Goal: Task Accomplishment & Management: Complete application form

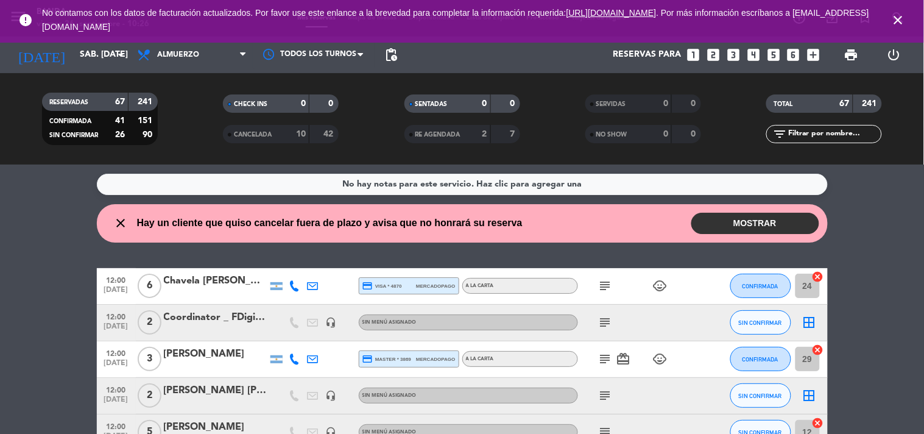
click at [101, 69] on div "[DATE] sáb. [DATE] arrow_drop_down" at bounding box center [70, 55] width 122 height 37
click at [87, 65] on input "sáb. [DATE]" at bounding box center [132, 55] width 116 height 22
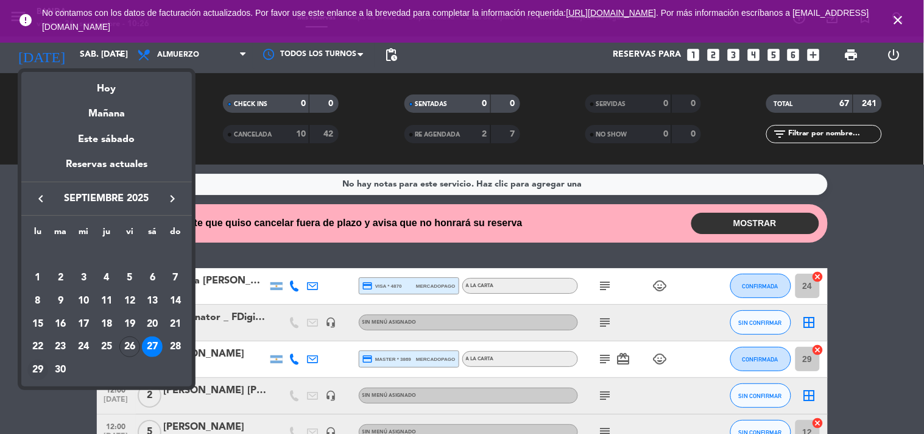
click at [34, 366] on div "29" at bounding box center [37, 370] width 21 height 21
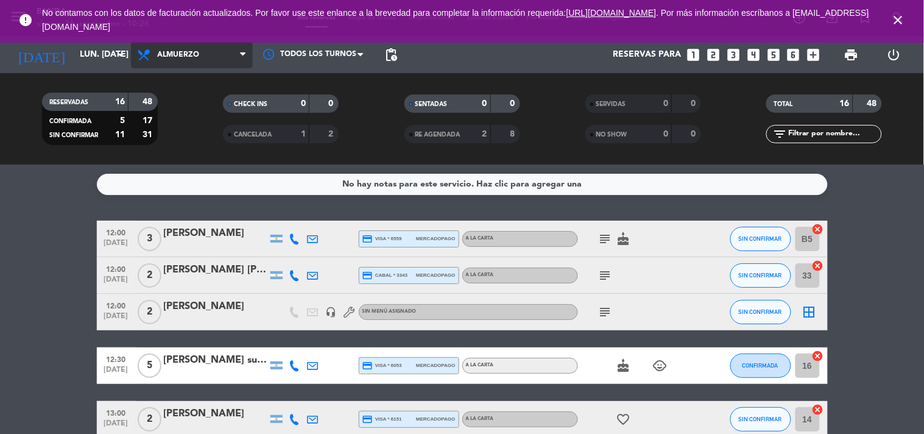
click at [193, 65] on span "Almuerzo" at bounding box center [192, 54] width 122 height 27
click at [180, 144] on div "menu Banda viernes 26. septiembre - 10:26 Mis reservas Mapa de mesas Disponibil…" at bounding box center [462, 82] width 924 height 165
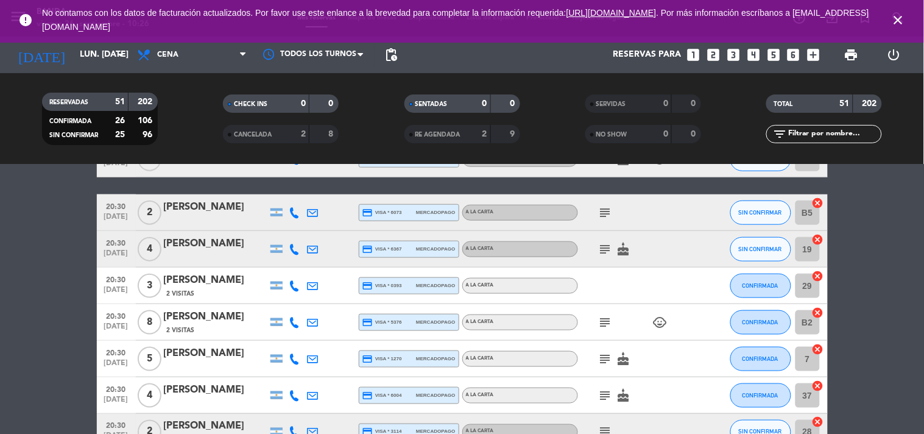
scroll to position [284, 0]
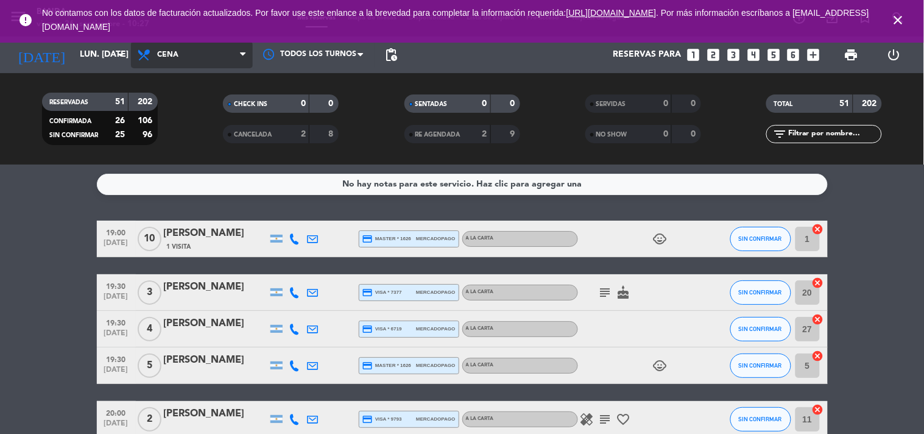
click at [226, 49] on span "Cena" at bounding box center [192, 54] width 122 height 27
click at [219, 101] on div "menu Banda viernes 26. septiembre - 10:27 Mis reservas Mapa de mesas Disponibil…" at bounding box center [462, 82] width 924 height 165
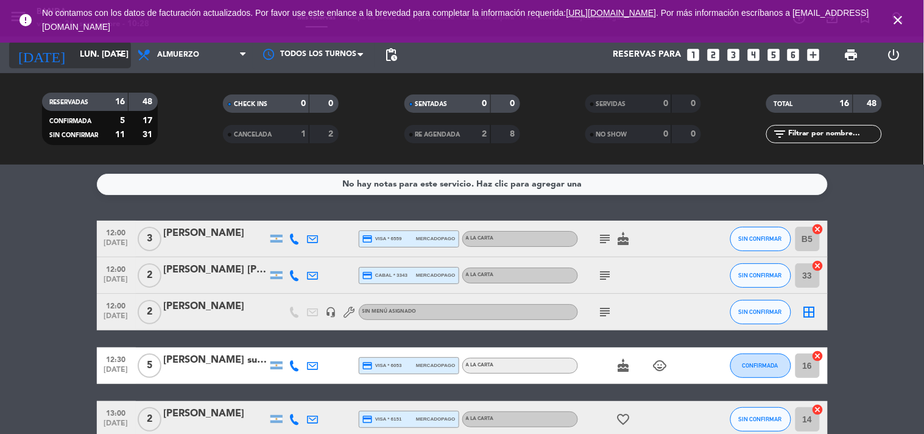
click at [93, 57] on input "lun. [DATE]" at bounding box center [132, 55] width 116 height 22
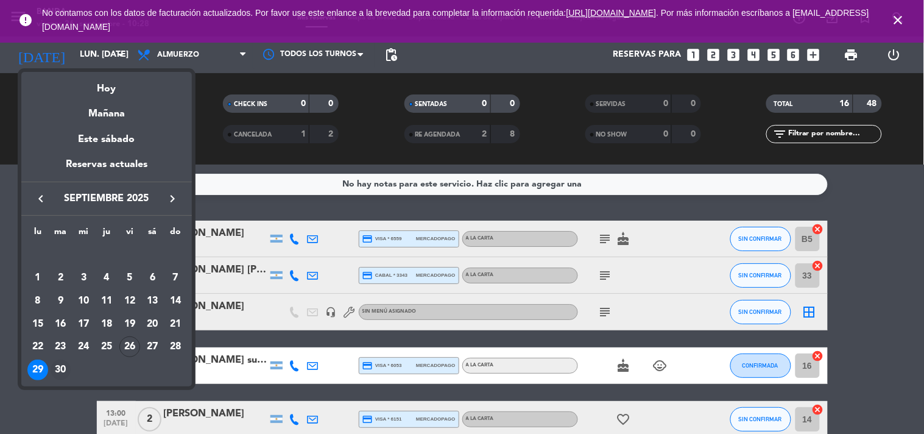
click at [63, 366] on div "30" at bounding box center [61, 370] width 21 height 21
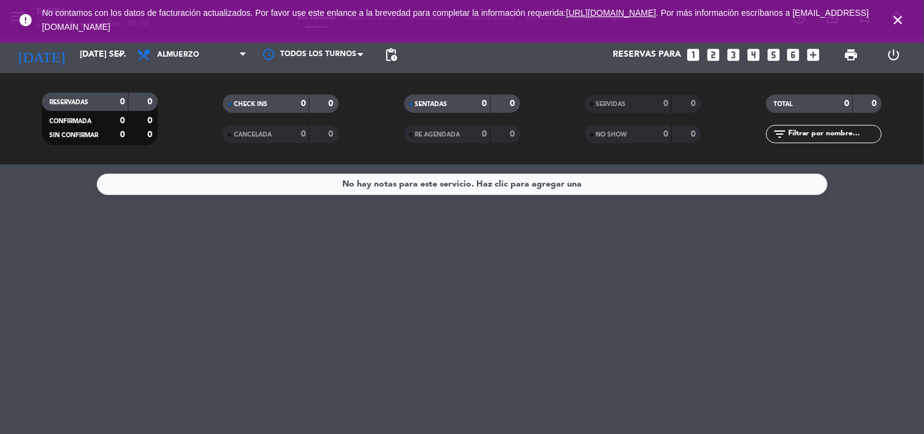
click at [236, 44] on span "Almuerzo" at bounding box center [192, 54] width 122 height 27
click at [201, 134] on div "menu Banda viernes 26. septiembre - 10:28 Mis reservas Mapa de mesas Disponibil…" at bounding box center [462, 82] width 924 height 165
click at [400, 57] on span "pending_actions" at bounding box center [391, 55] width 24 height 24
click at [398, 57] on span "pending_actions" at bounding box center [391, 55] width 15 height 15
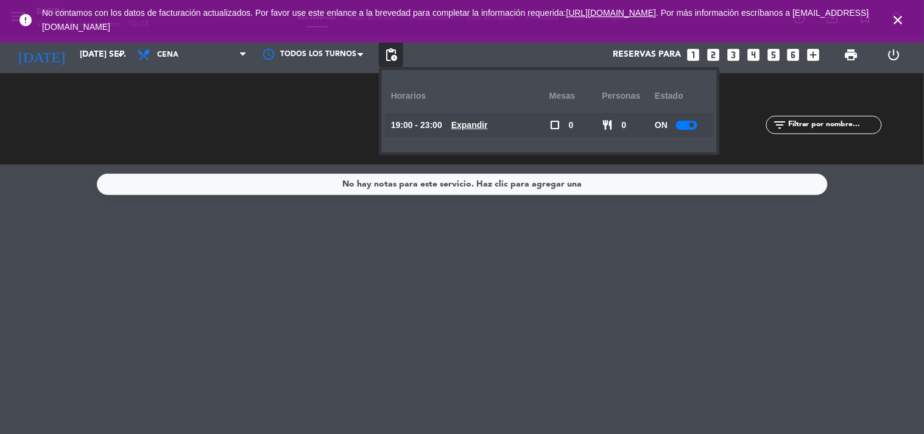
click at [483, 118] on span "Expandir" at bounding box center [470, 125] width 37 height 14
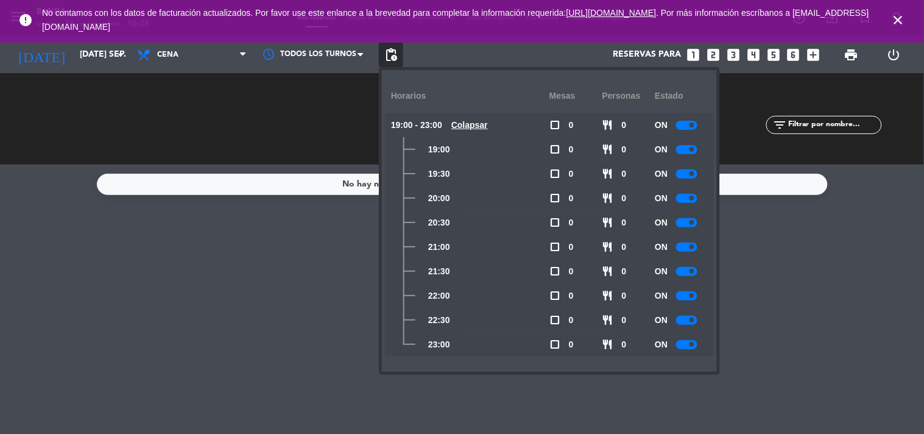
click at [209, 269] on div "No hay notas para este servicio. Haz clic para agregar una" at bounding box center [462, 299] width 924 height 269
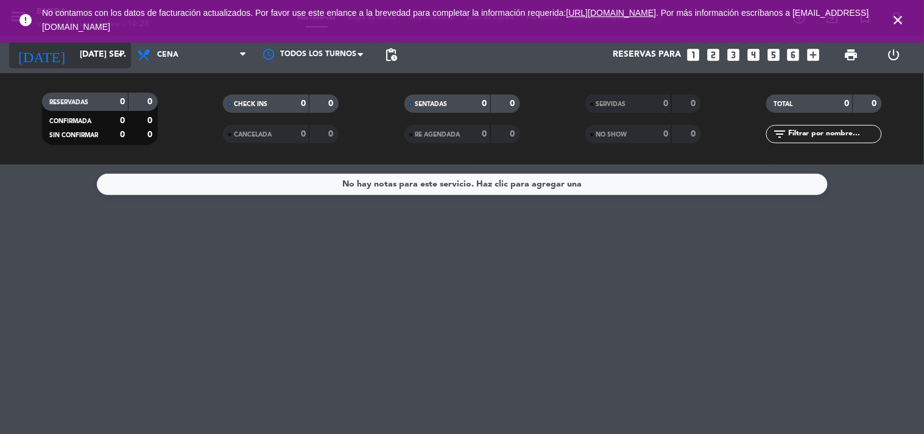
click at [105, 57] on input "[DATE] sep." at bounding box center [132, 55] width 116 height 22
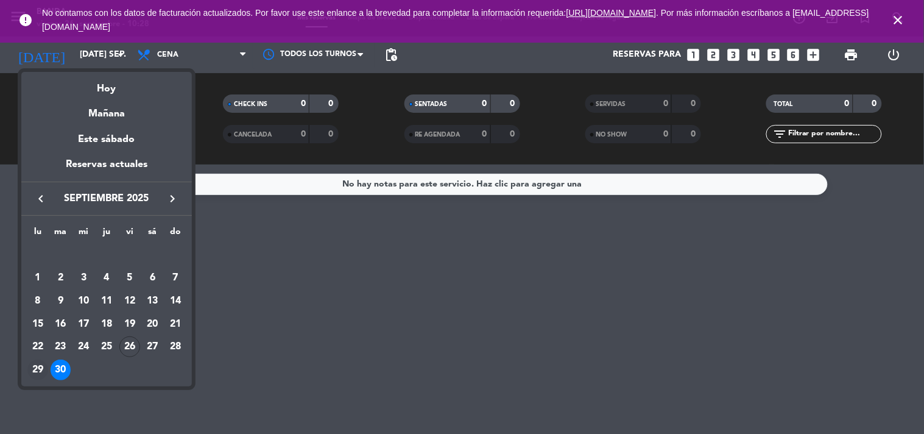
click at [43, 372] on div "29" at bounding box center [37, 370] width 21 height 21
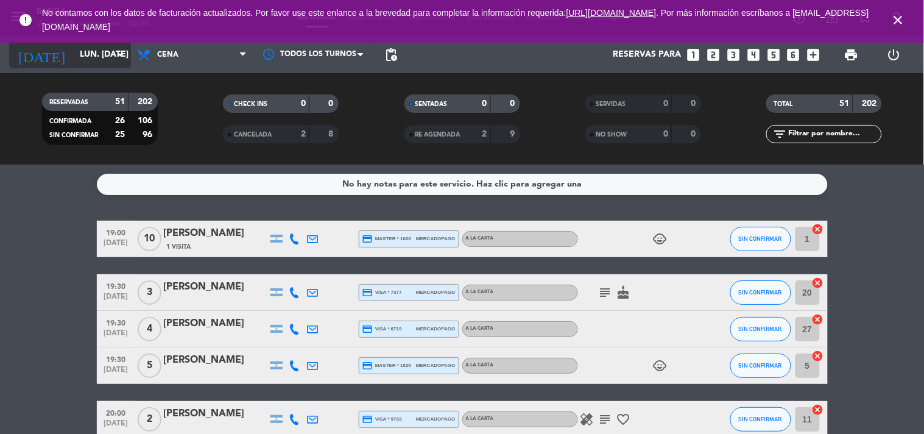
click at [84, 57] on input "lun. [DATE]" at bounding box center [132, 55] width 116 height 22
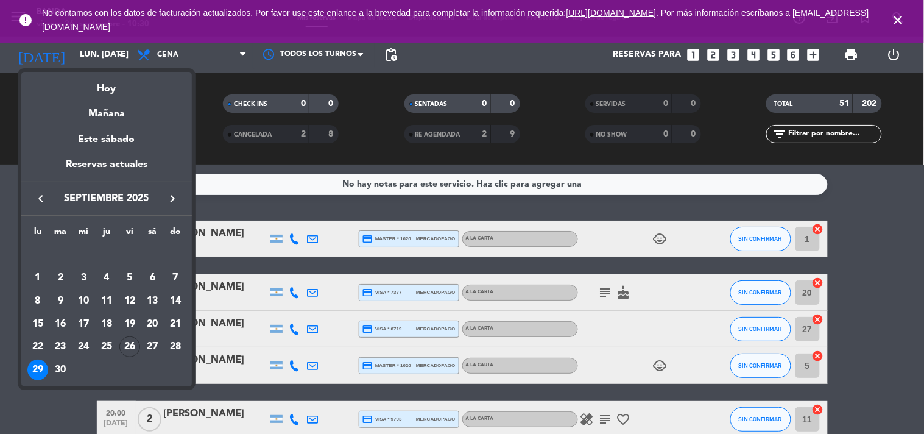
click at [166, 197] on icon "keyboard_arrow_right" at bounding box center [172, 198] width 15 height 15
click at [152, 296] on div "11" at bounding box center [152, 301] width 21 height 21
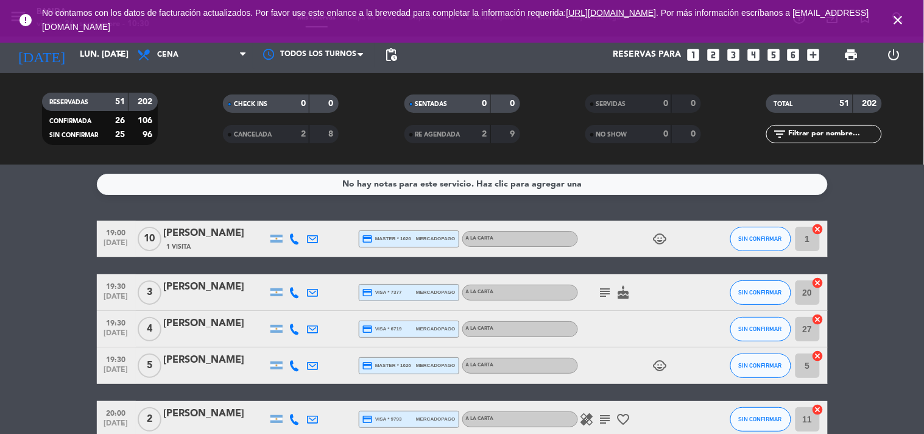
type input "sáb. [DATE]"
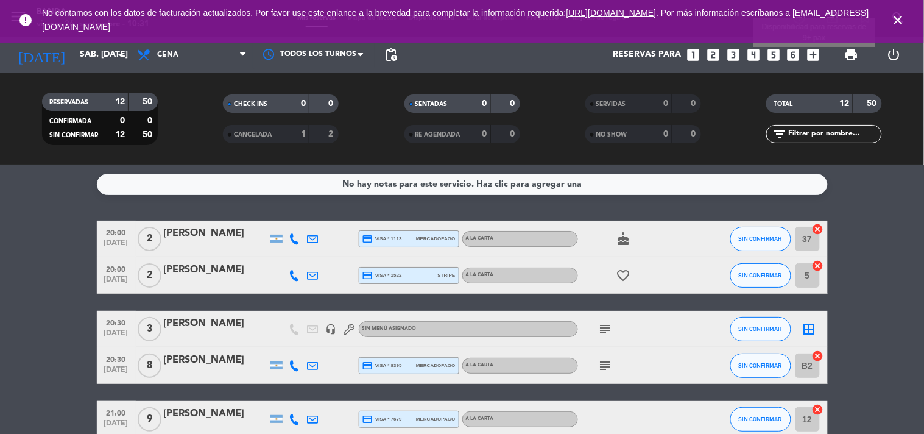
click at [818, 53] on icon "add_box" at bounding box center [814, 55] width 16 height 16
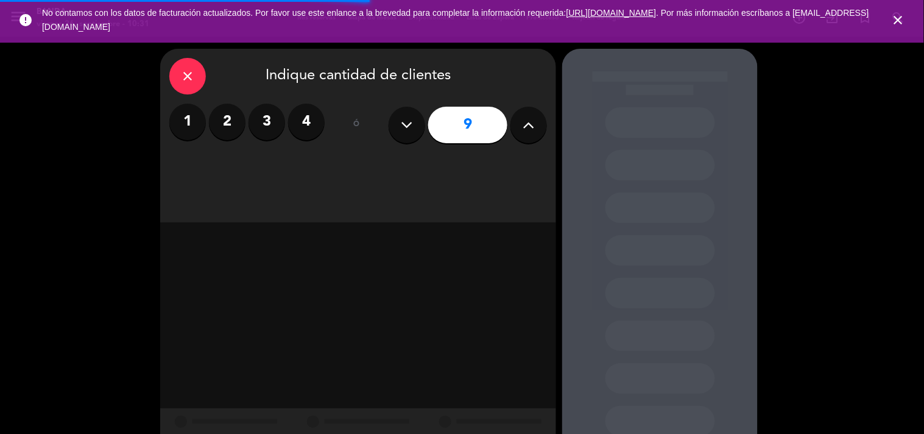
click at [528, 126] on icon at bounding box center [529, 125] width 12 height 18
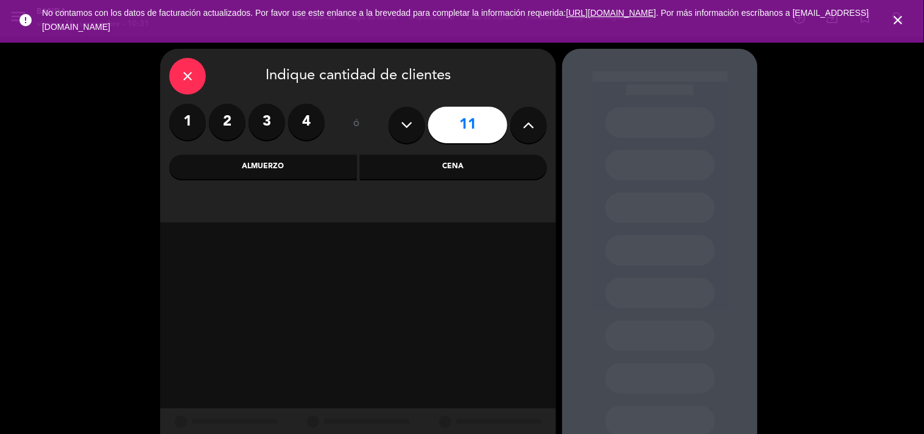
click at [513, 126] on button at bounding box center [529, 125] width 37 height 37
type input "12"
click at [438, 177] on div "Cena" at bounding box center [454, 167] width 188 height 24
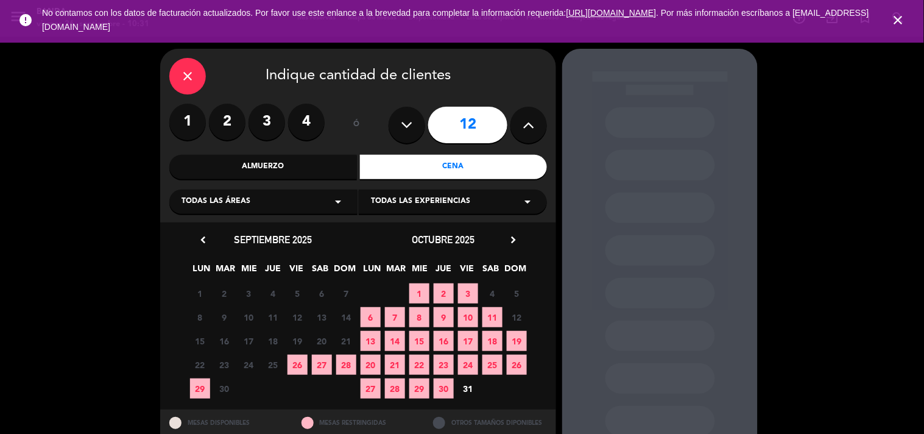
click at [492, 319] on span "11" at bounding box center [493, 317] width 20 height 20
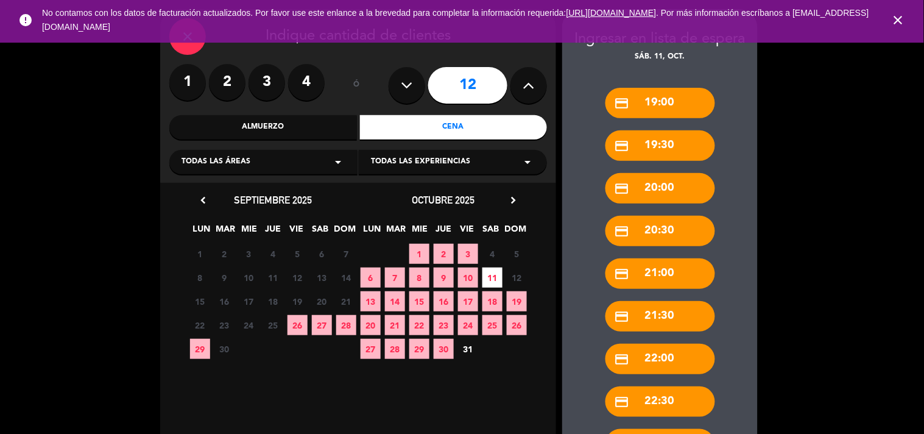
scroll to position [141, 0]
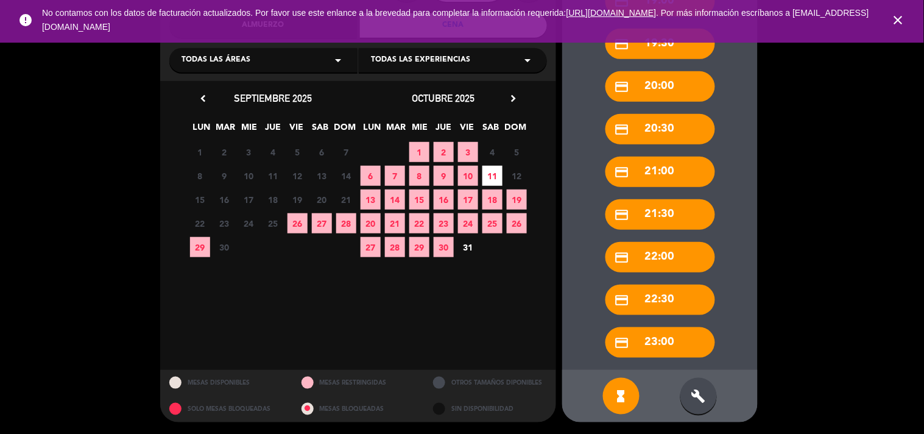
click at [690, 392] on div "build" at bounding box center [699, 396] width 37 height 37
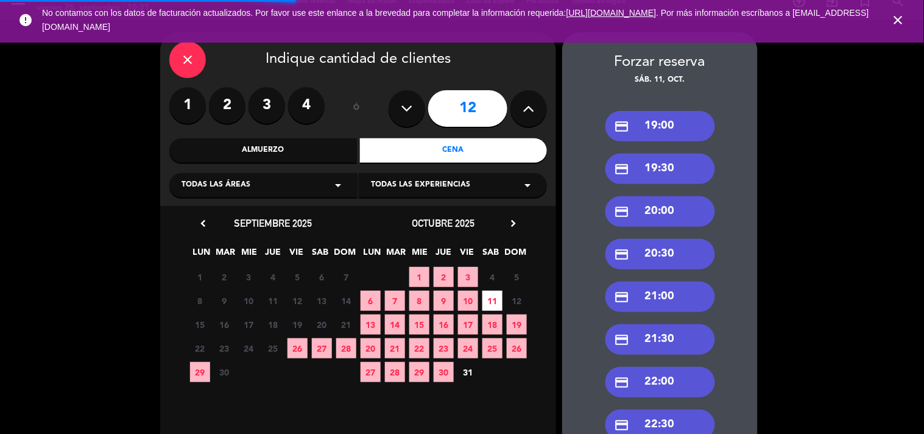
scroll to position [10, 0]
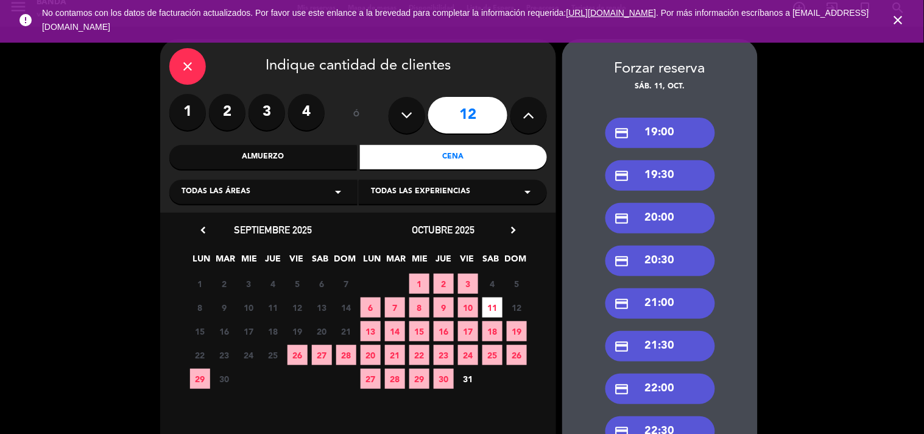
click at [667, 181] on div "credit_card 19:30" at bounding box center [661, 175] width 110 height 30
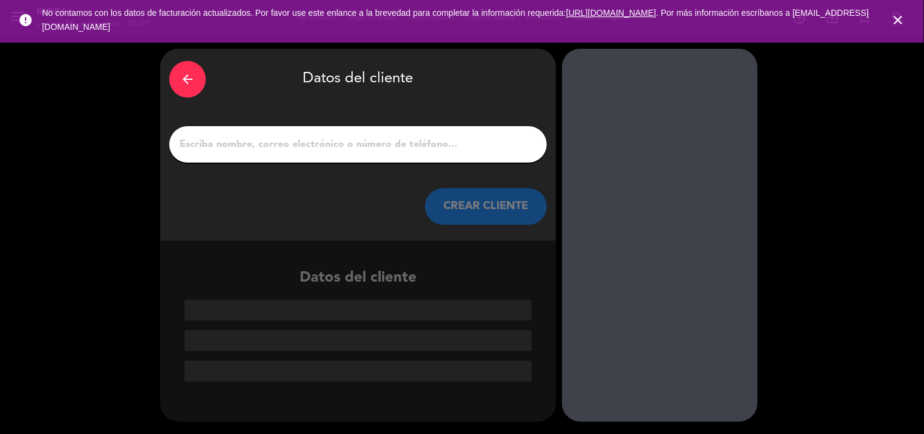
click at [497, 151] on input "1" at bounding box center [359, 144] width 360 height 17
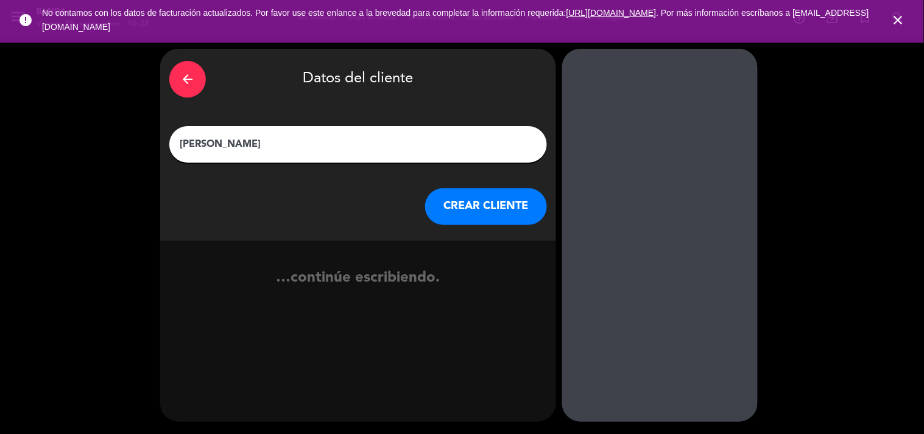
type input "[PERSON_NAME]"
click at [476, 206] on button "CREAR CLIENTE" at bounding box center [486, 206] width 122 height 37
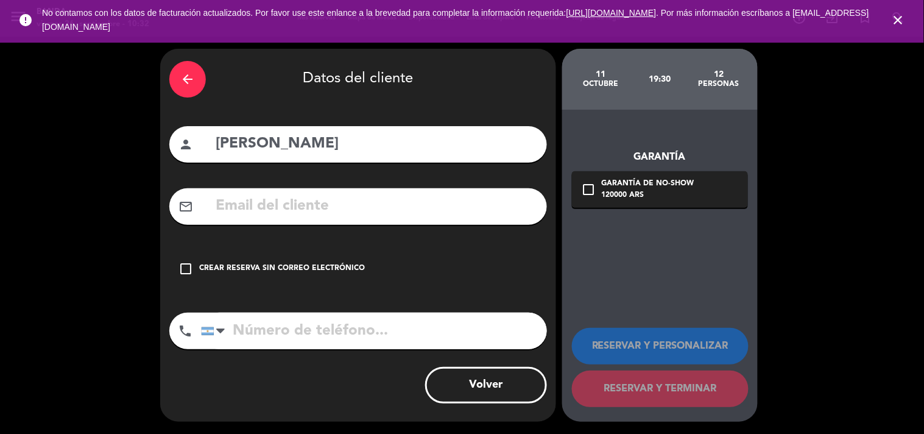
paste input "[EMAIL_ADDRESS][DOMAIN_NAME]"
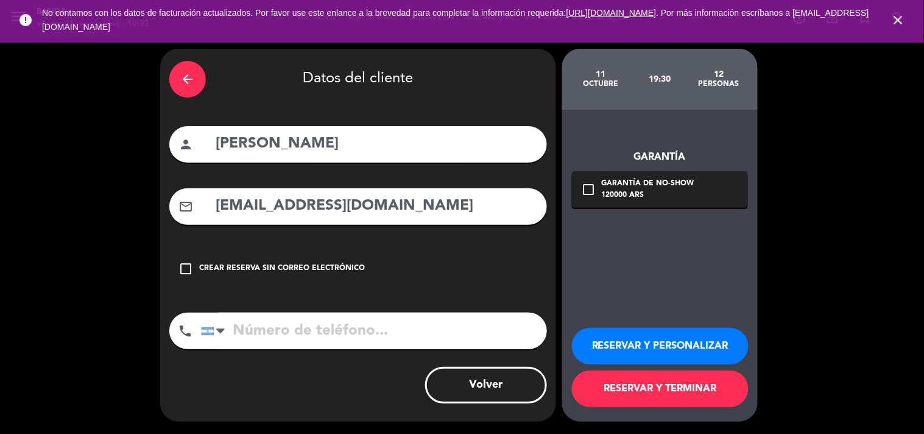
type input "[EMAIL_ADDRESS][DOMAIN_NAME]"
click at [363, 325] on input "tel" at bounding box center [374, 331] width 346 height 37
paste input "[PHONE_NUMBER]"
type input "[PHONE_NUMBER]"
click at [650, 353] on button "RESERVAR Y PERSONALIZAR" at bounding box center [660, 346] width 177 height 37
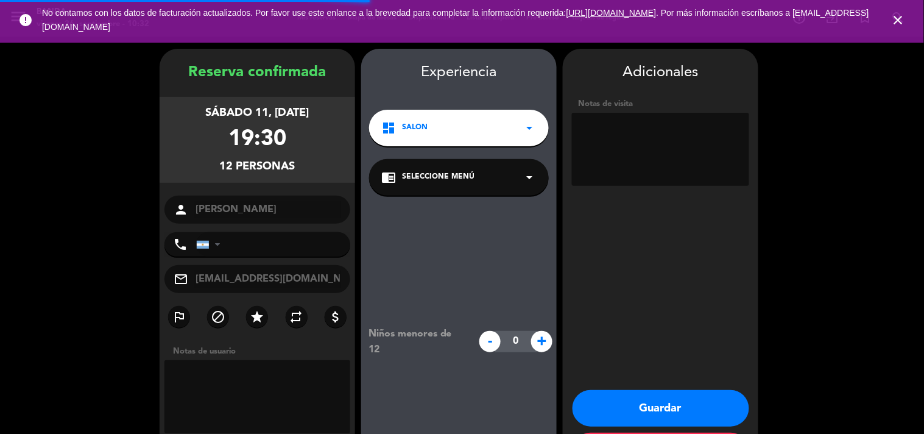
type input "[PHONE_NUMBER]"
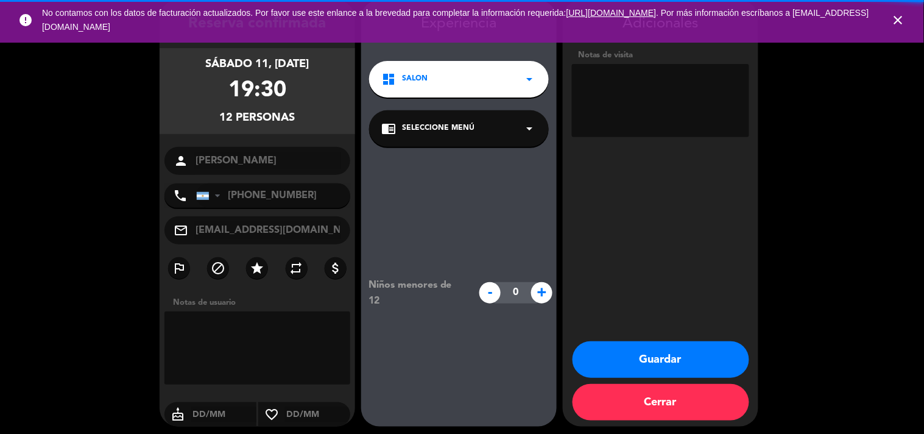
click at [617, 95] on textarea at bounding box center [660, 100] width 177 height 73
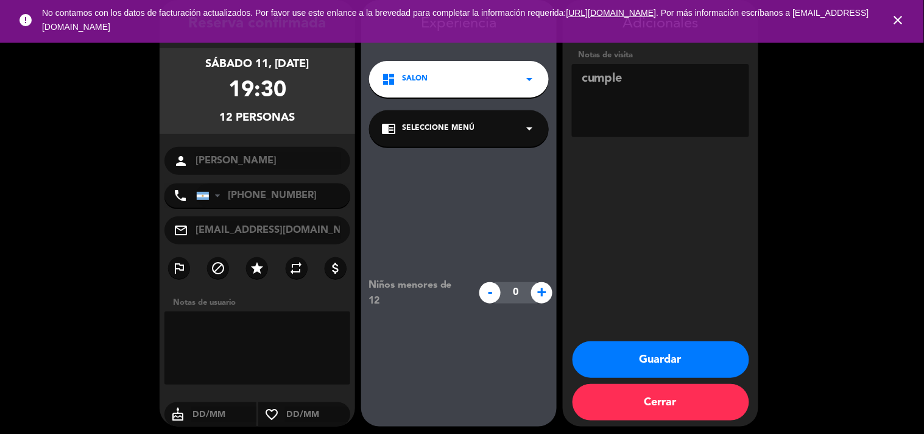
type textarea "cumple"
click at [634, 352] on button "Guardar" at bounding box center [661, 359] width 177 height 37
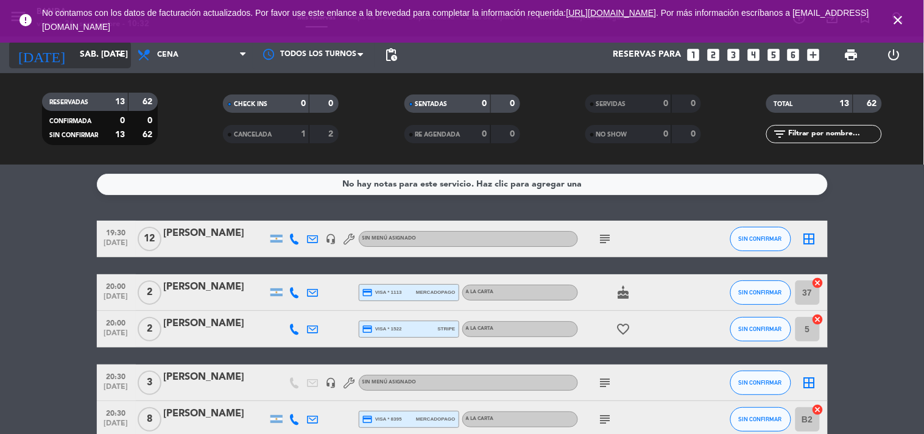
click at [106, 57] on input "sáb. [DATE]" at bounding box center [132, 55] width 116 height 22
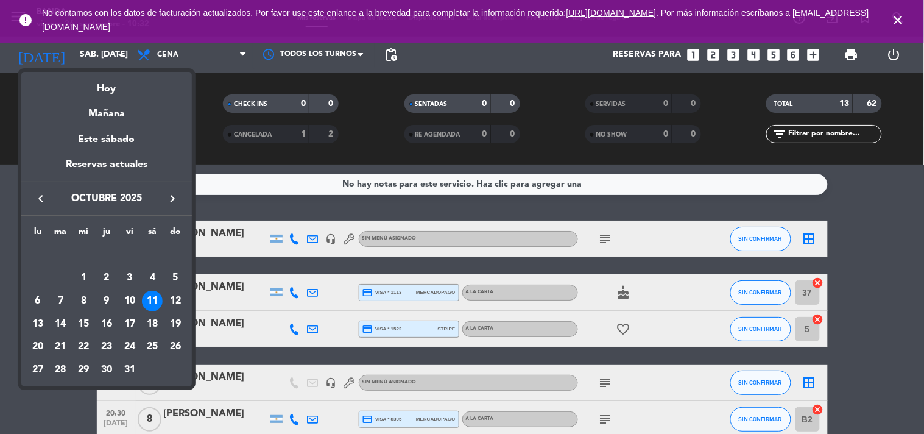
click at [266, 210] on div at bounding box center [462, 217] width 924 height 434
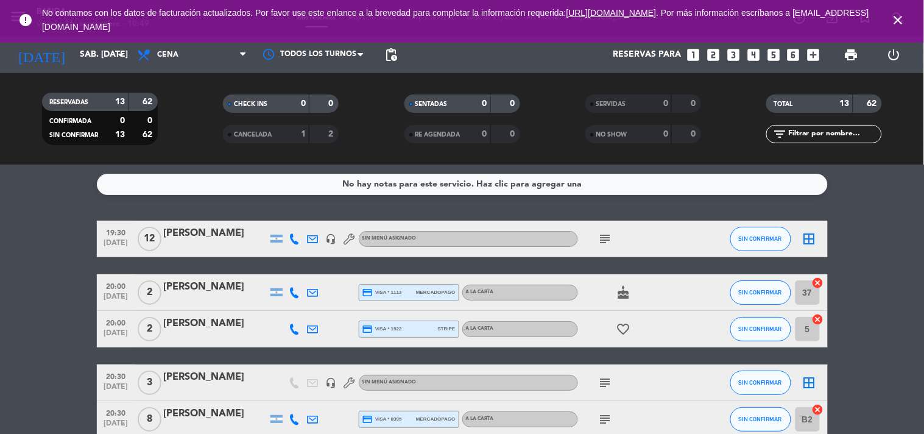
click at [203, 249] on div at bounding box center [216, 247] width 104 height 10
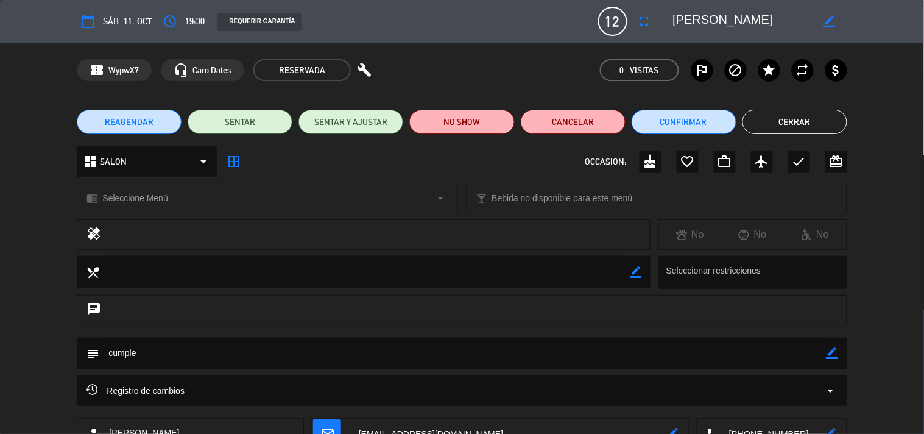
scroll to position [88, 0]
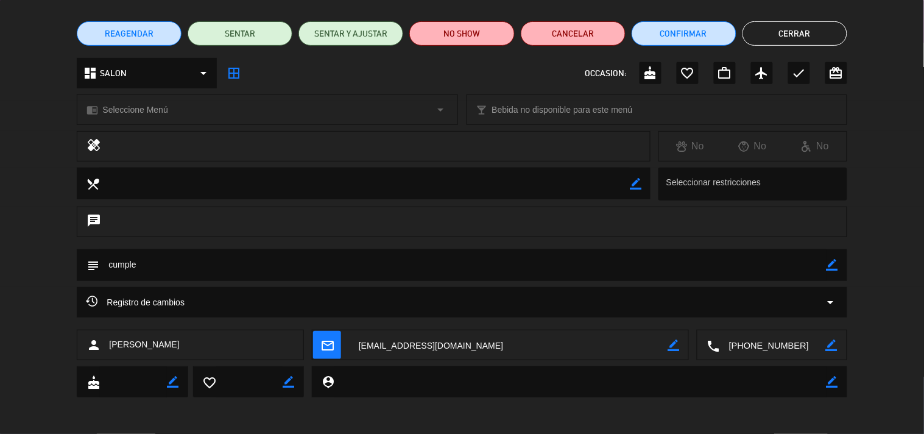
click at [825, 262] on textarea at bounding box center [462, 264] width 727 height 31
click at [827, 263] on icon "border_color" at bounding box center [833, 265] width 12 height 12
click at [759, 261] on textarea at bounding box center [462, 264] width 727 height 31
type textarea "cumple- ya sabe del posible entrenamiento"
click at [829, 263] on icon at bounding box center [833, 265] width 12 height 12
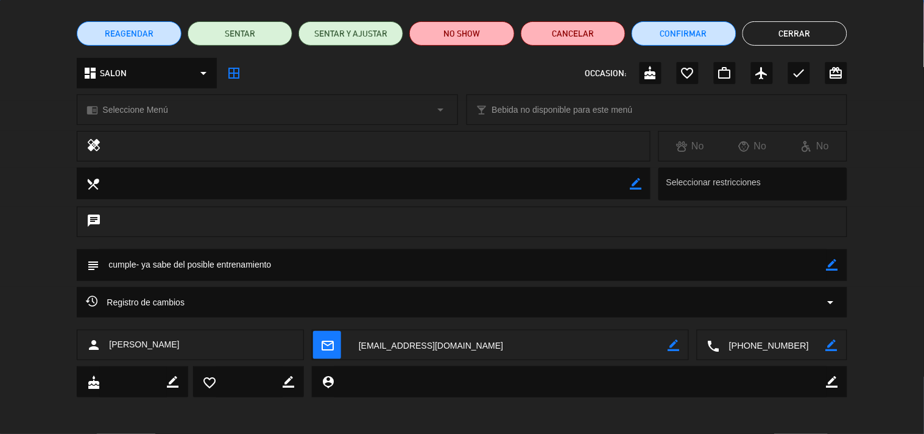
scroll to position [0, 0]
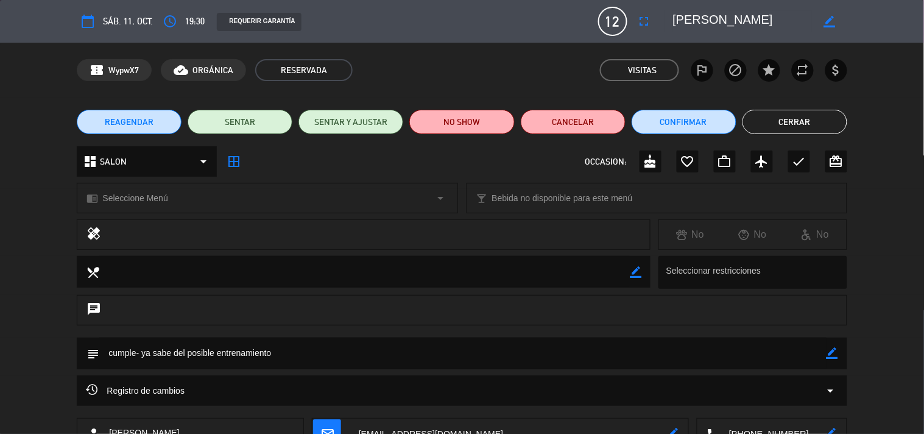
click at [773, 117] on button "Cerrar" at bounding box center [795, 122] width 105 height 24
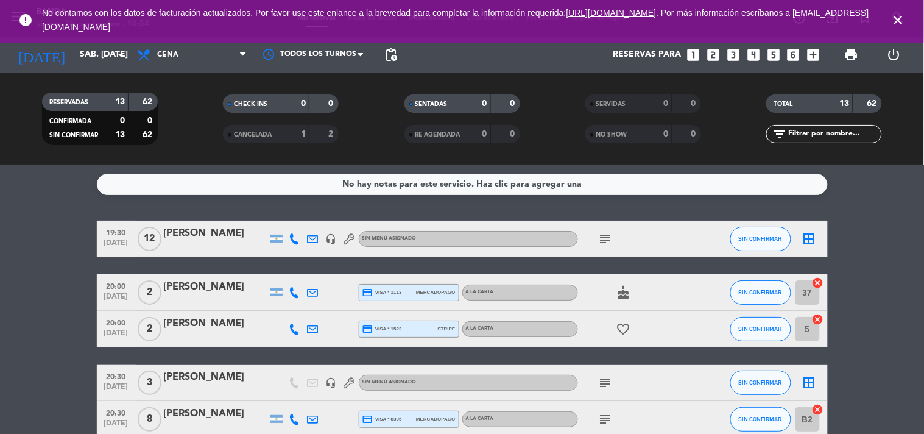
click at [603, 240] on icon "subject" at bounding box center [605, 239] width 15 height 15
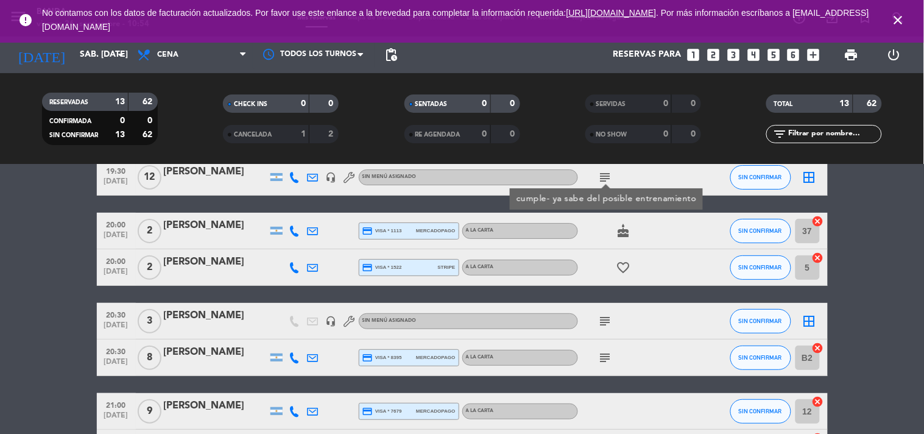
scroll to position [62, 0]
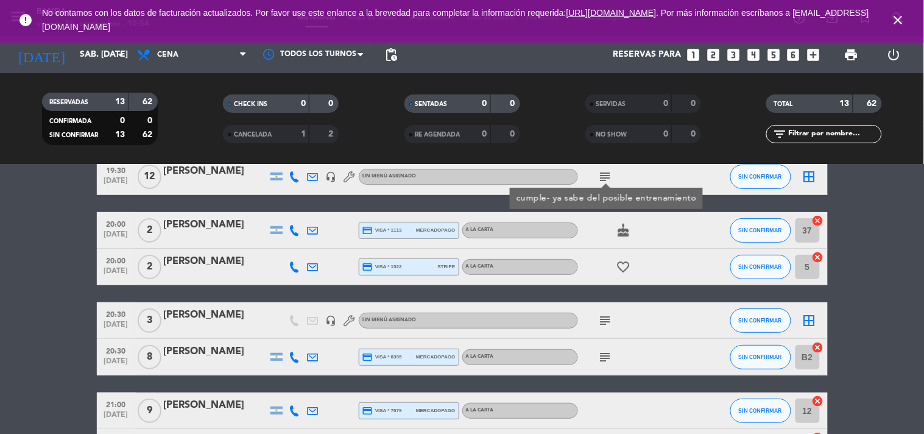
click at [609, 318] on icon "subject" at bounding box center [605, 320] width 15 height 15
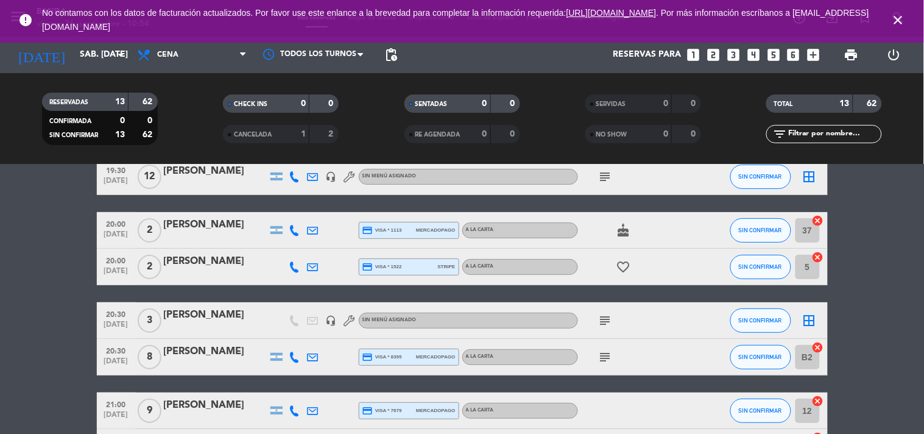
click at [608, 352] on icon "subject" at bounding box center [605, 357] width 15 height 15
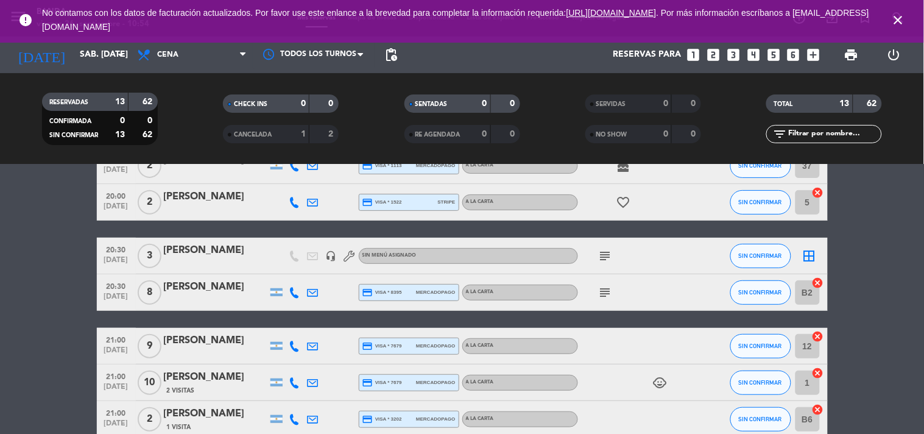
scroll to position [0, 0]
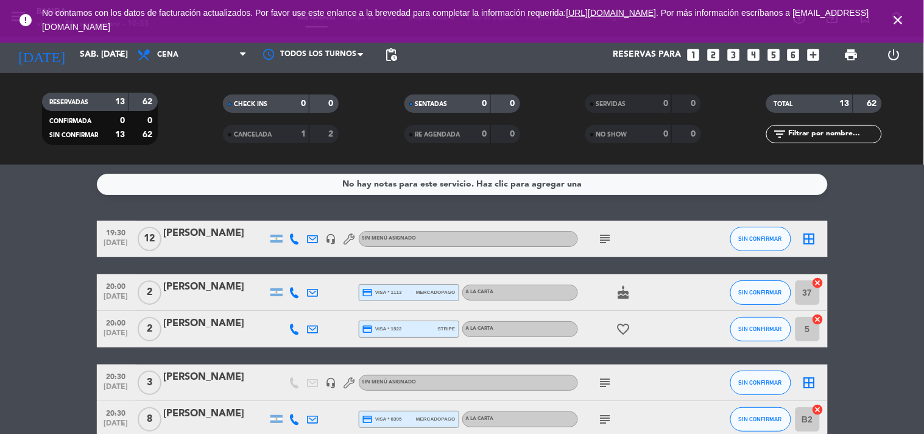
click at [904, 21] on icon "close" at bounding box center [899, 20] width 15 height 15
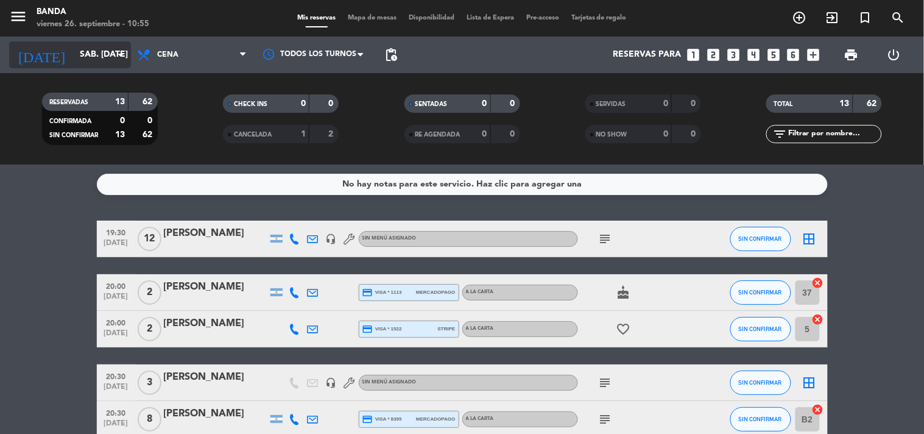
click at [82, 44] on input "sáb. [DATE]" at bounding box center [132, 55] width 116 height 22
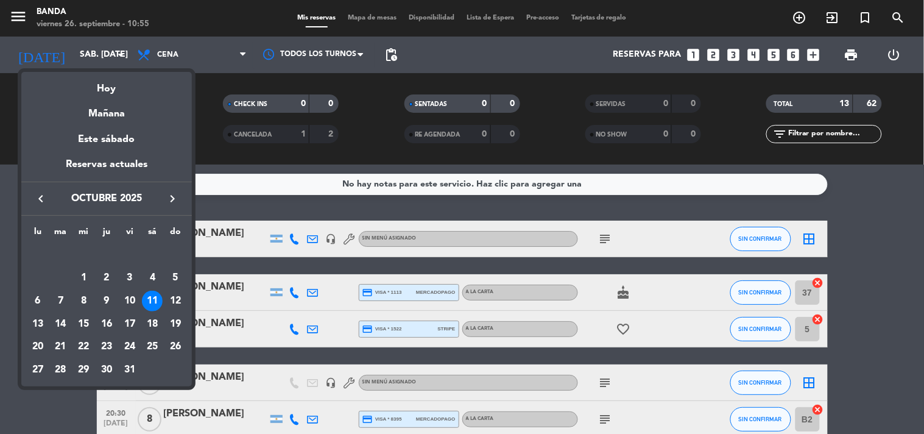
click at [37, 199] on icon "keyboard_arrow_left" at bounding box center [41, 198] width 15 height 15
click at [40, 364] on div "29" at bounding box center [37, 370] width 21 height 21
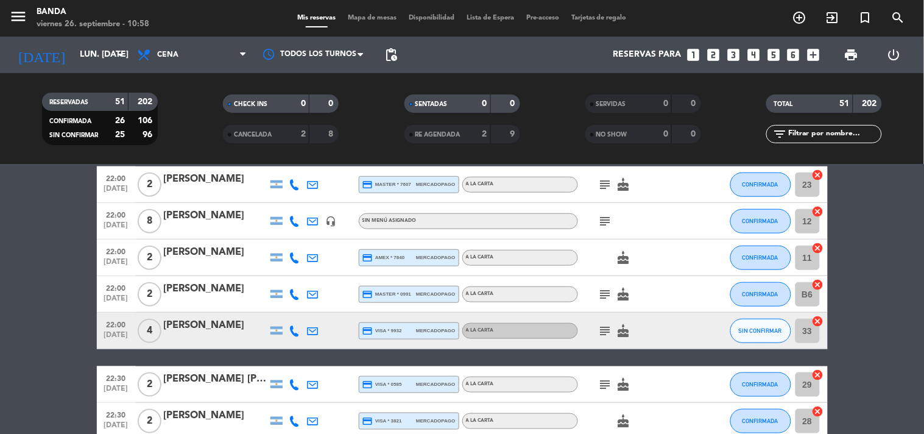
scroll to position [1570, 0]
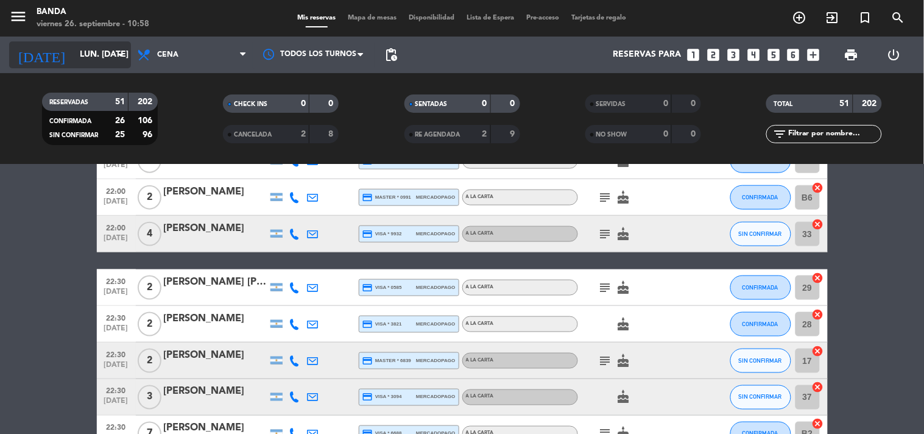
click at [116, 44] on input "lun. [DATE]" at bounding box center [132, 55] width 116 height 22
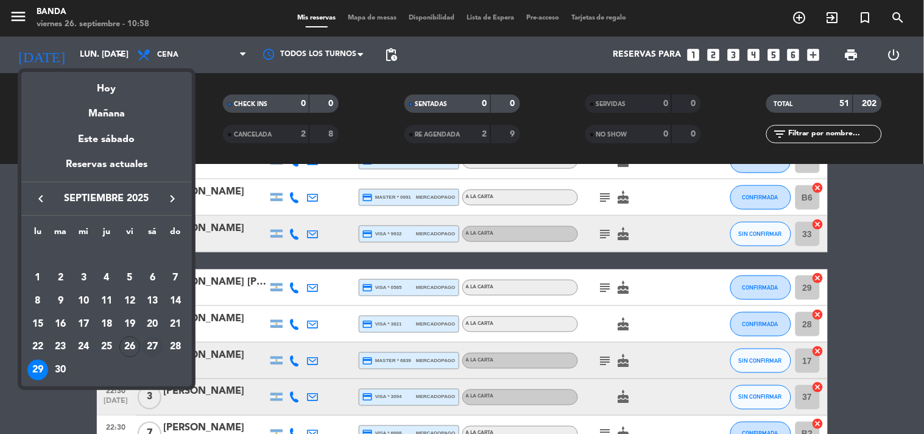
click at [152, 349] on div "27" at bounding box center [152, 346] width 21 height 21
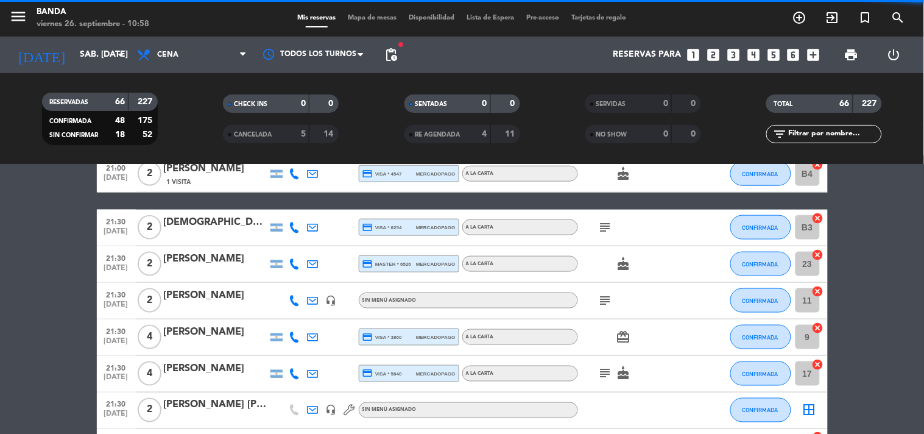
scroll to position [1617, 0]
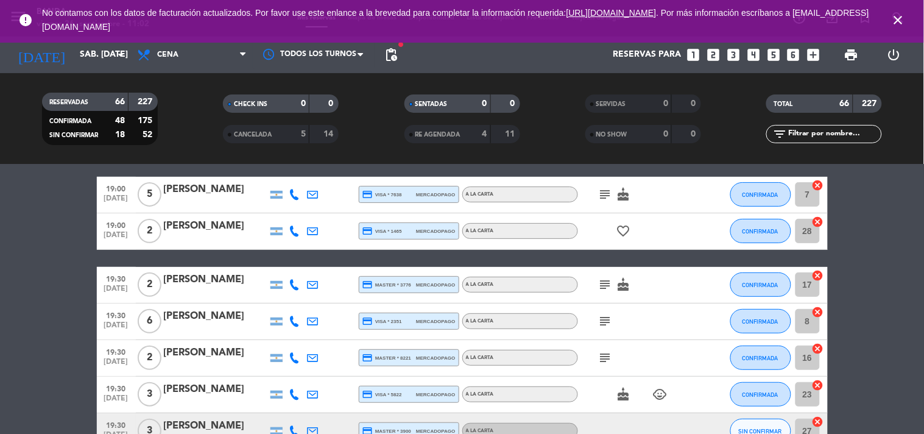
scroll to position [0, 0]
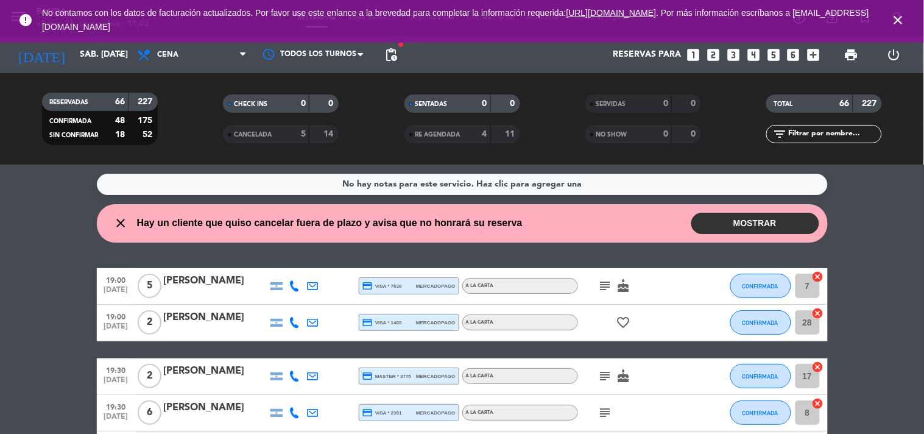
click at [116, 55] on icon "arrow_drop_down" at bounding box center [120, 55] width 15 height 15
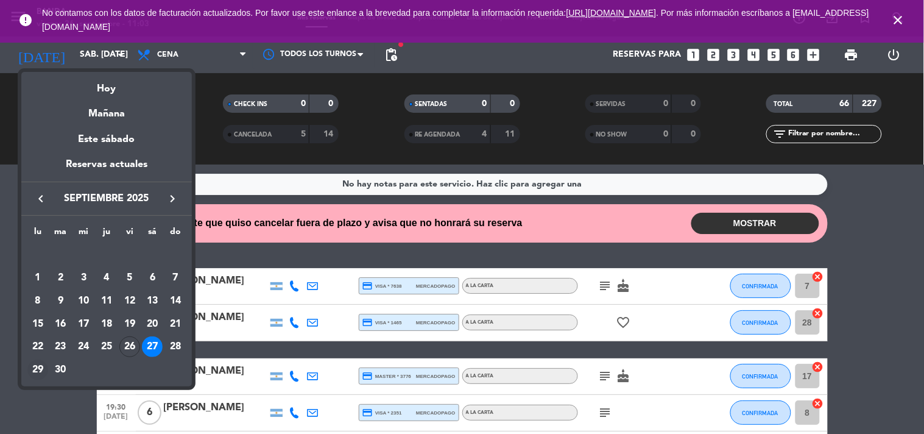
click at [27, 366] on td "29" at bounding box center [37, 369] width 23 height 23
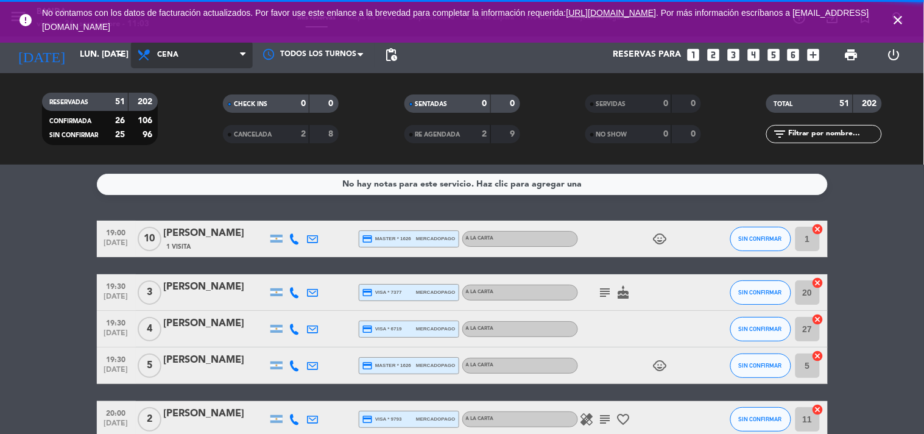
click at [200, 51] on span "Cena" at bounding box center [192, 54] width 122 height 27
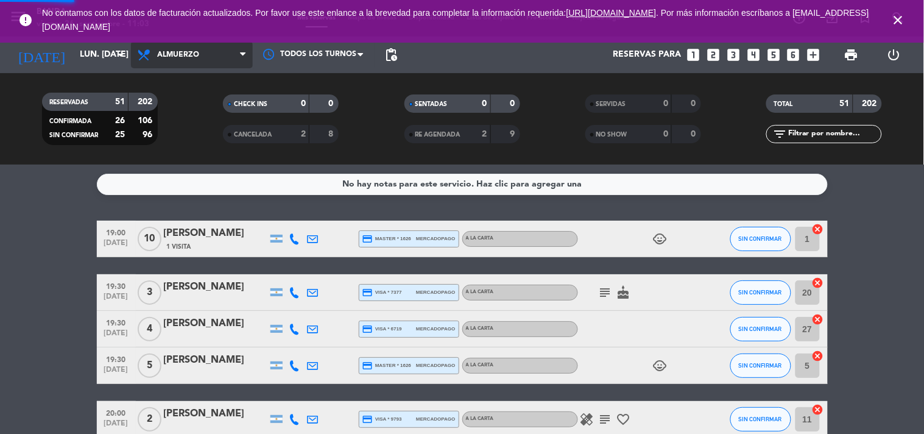
click at [200, 107] on div "menu Banda viernes 26. septiembre - 11:03 Mis reservas Mapa de mesas Disponibil…" at bounding box center [462, 82] width 924 height 165
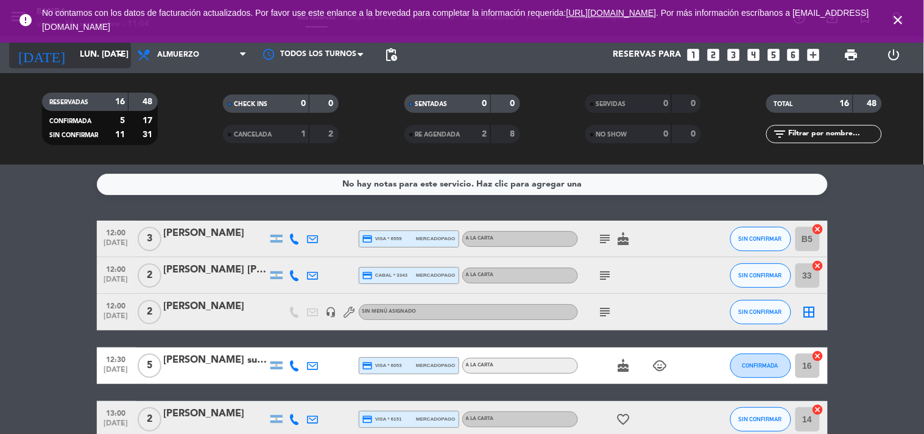
click at [116, 58] on icon "arrow_drop_down" at bounding box center [120, 55] width 15 height 15
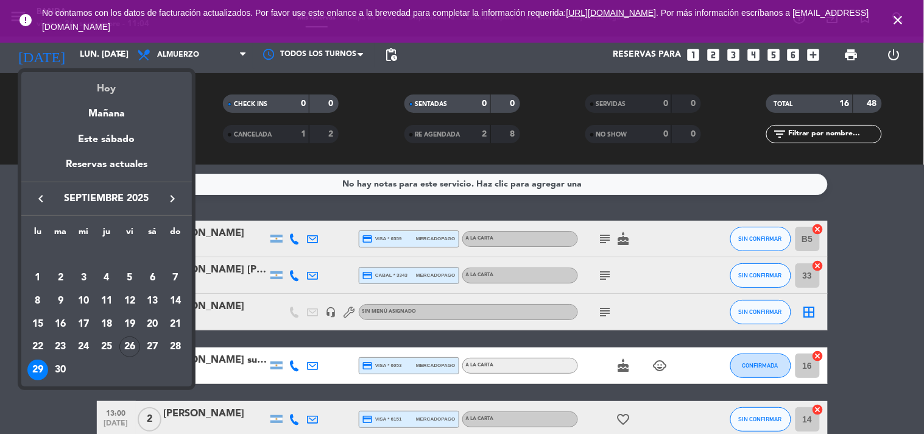
click at [119, 91] on div "Hoy" at bounding box center [106, 84] width 171 height 25
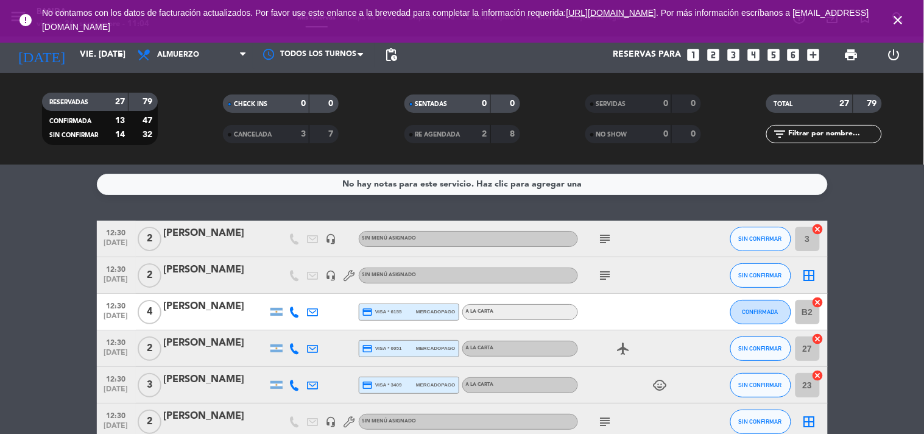
click at [132, 249] on div "12:30 [DATE]" at bounding box center [116, 239] width 39 height 36
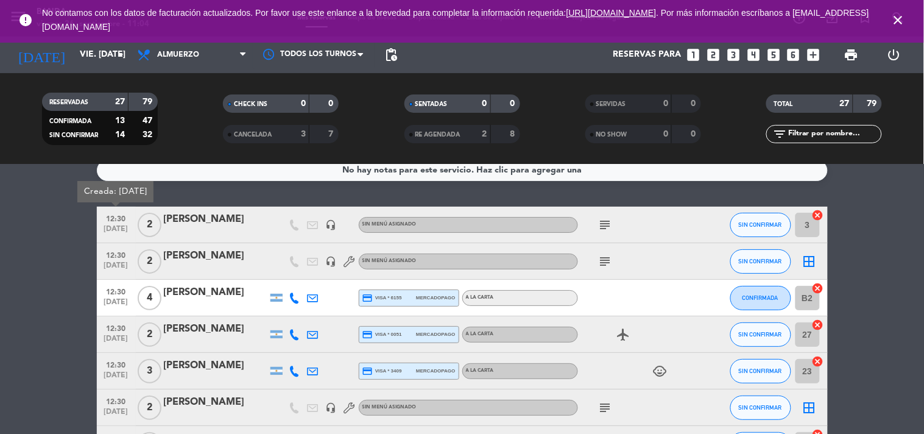
scroll to position [15, 0]
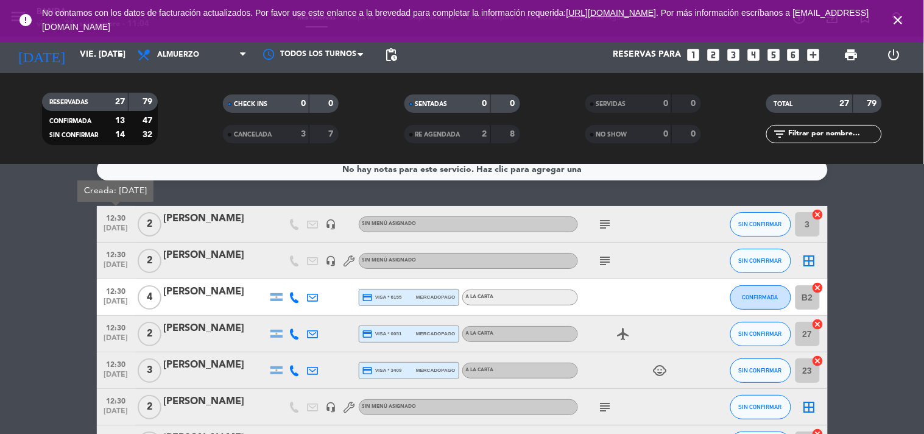
click at [606, 224] on icon "subject" at bounding box center [605, 224] width 15 height 15
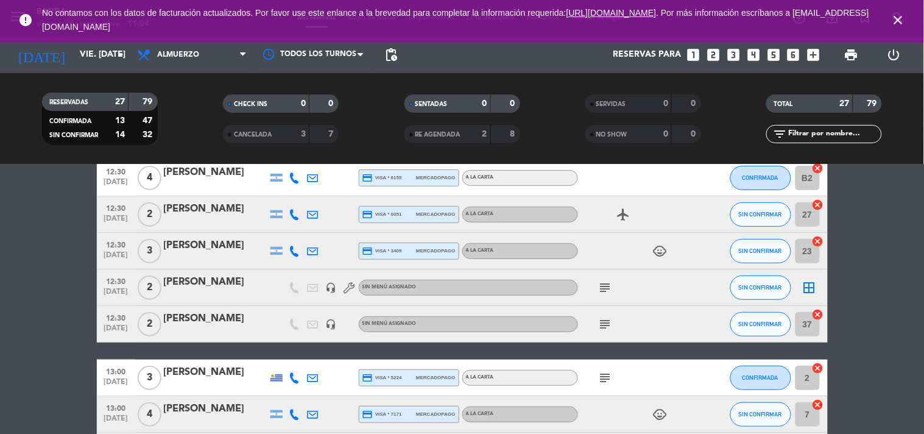
scroll to position [135, 0]
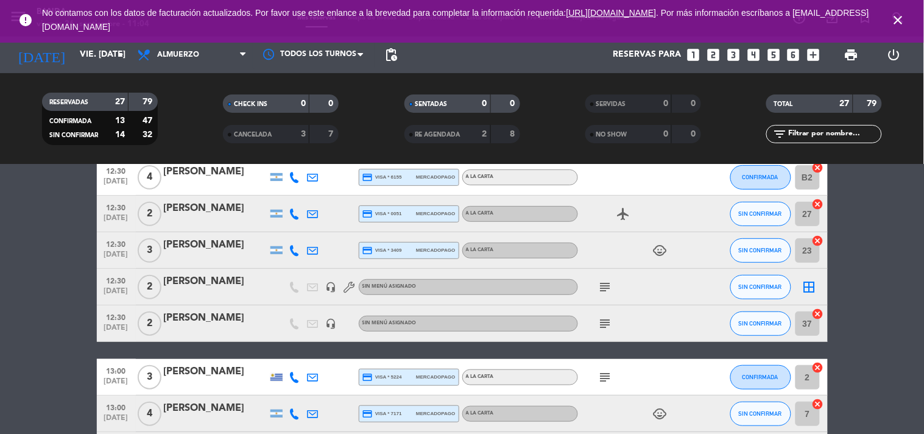
click at [606, 293] on icon "subject" at bounding box center [605, 287] width 15 height 15
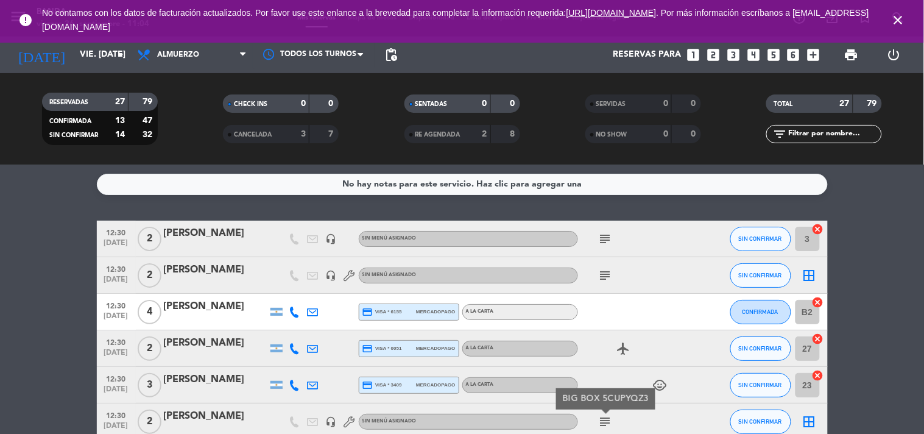
click at [199, 232] on div "[PERSON_NAME]" at bounding box center [216, 233] width 104 height 16
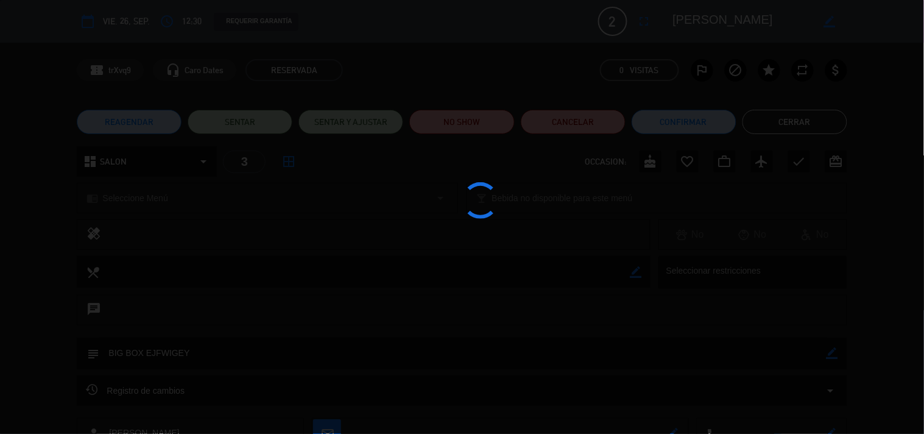
click at [199, 232] on div at bounding box center [462, 217] width 924 height 434
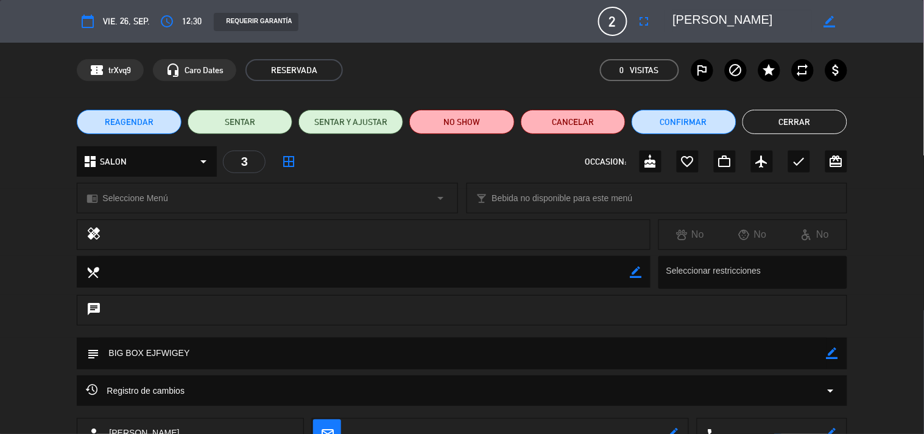
scroll to position [88, 0]
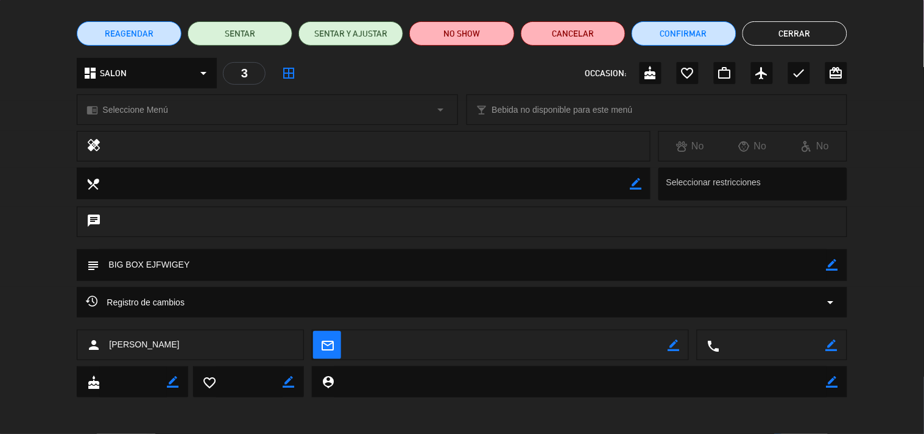
click at [99, 305] on span "Registro de cambios" at bounding box center [135, 302] width 99 height 15
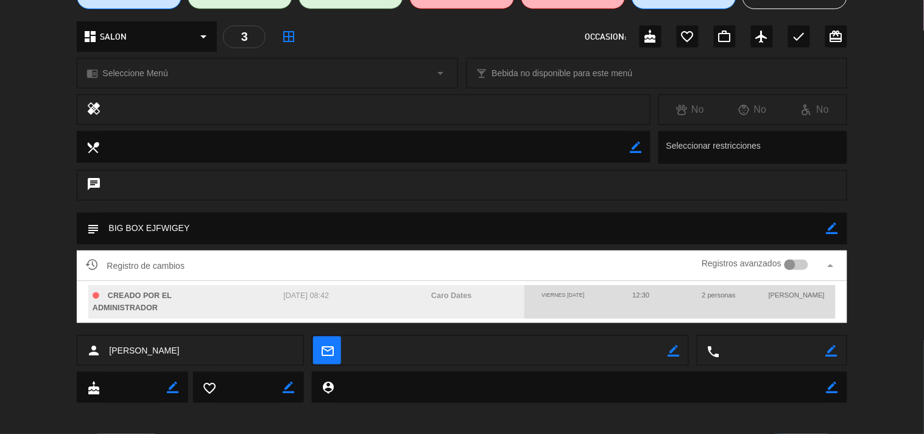
scroll to position [0, 0]
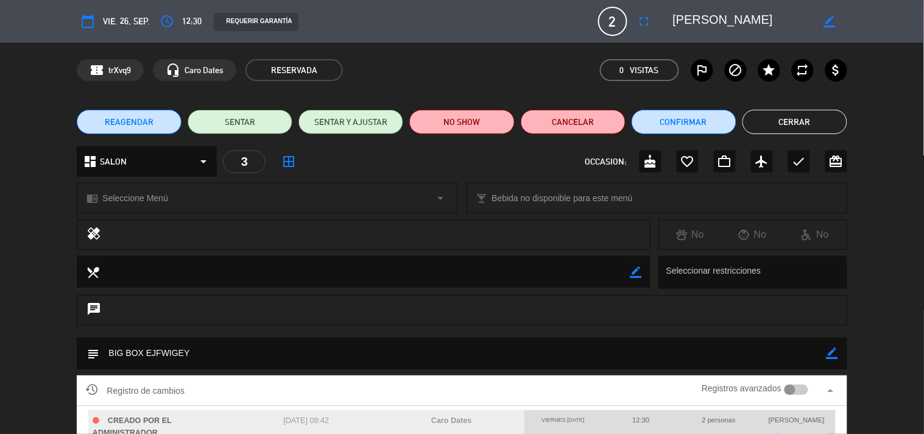
click at [838, 113] on button "Cerrar" at bounding box center [795, 122] width 105 height 24
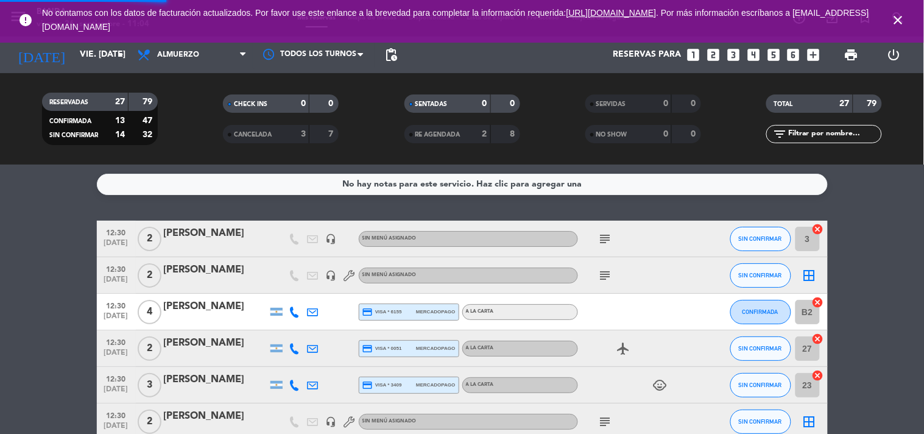
click at [838, 113] on div "TOTAL 27 79" at bounding box center [824, 109] width 181 height 30
click at [93, 55] on input "vie. [DATE]" at bounding box center [132, 55] width 116 height 22
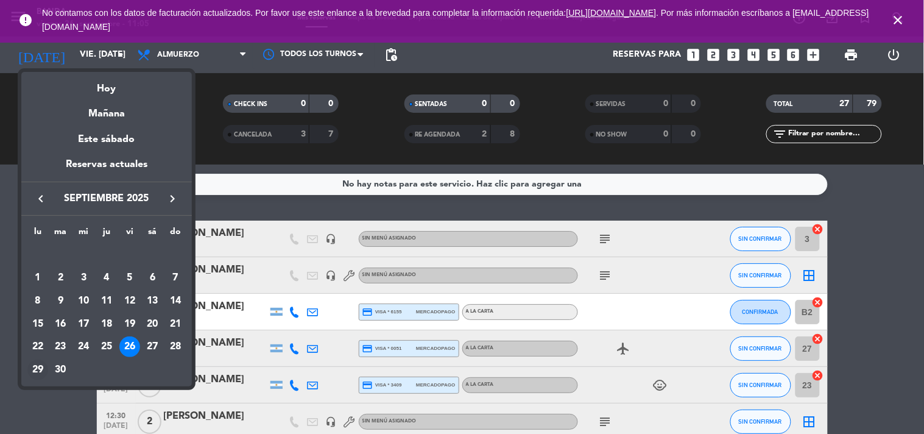
click at [34, 366] on div "29" at bounding box center [37, 370] width 21 height 21
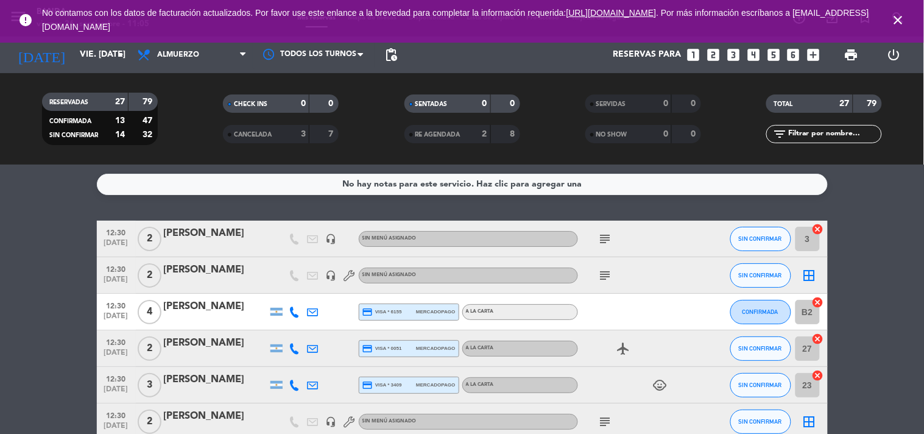
type input "lun. [DATE]"
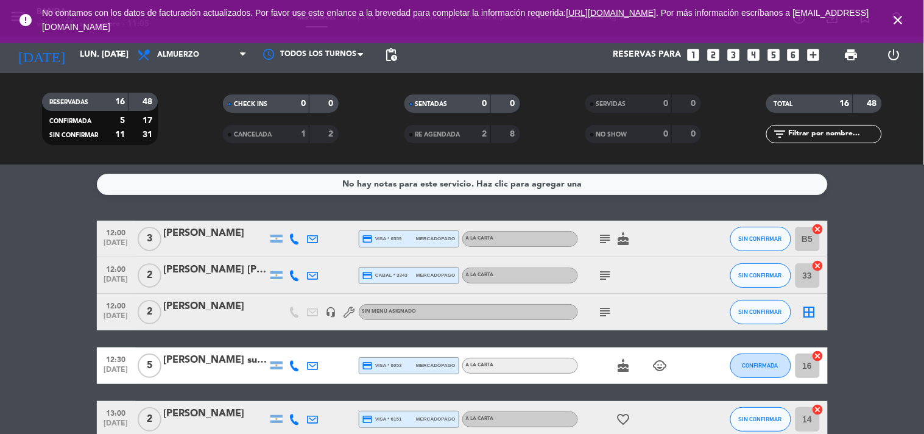
drag, startPoint x: 27, startPoint y: 296, endPoint x: 74, endPoint y: 236, distance: 76.8
click at [607, 313] on icon "subject" at bounding box center [605, 312] width 15 height 15
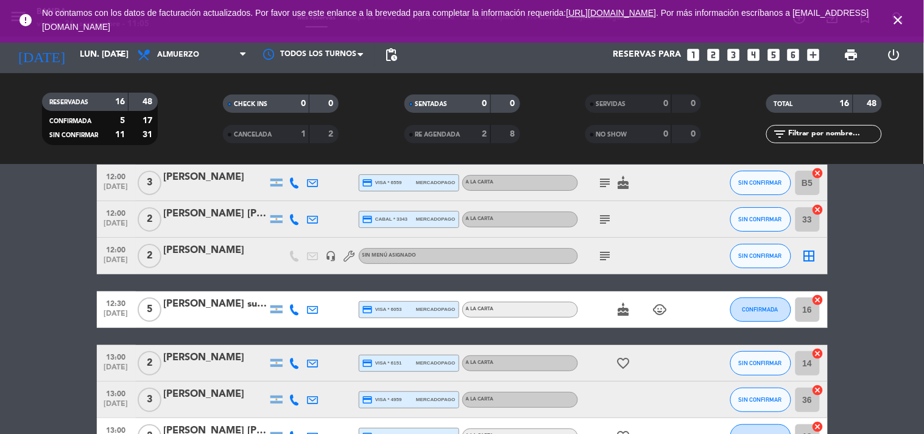
scroll to position [59, 0]
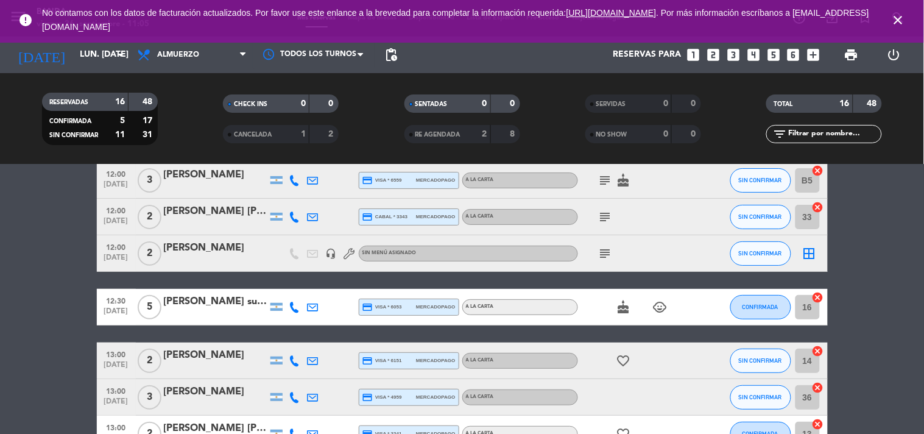
click at [719, 52] on icon "looks_two" at bounding box center [714, 55] width 16 height 16
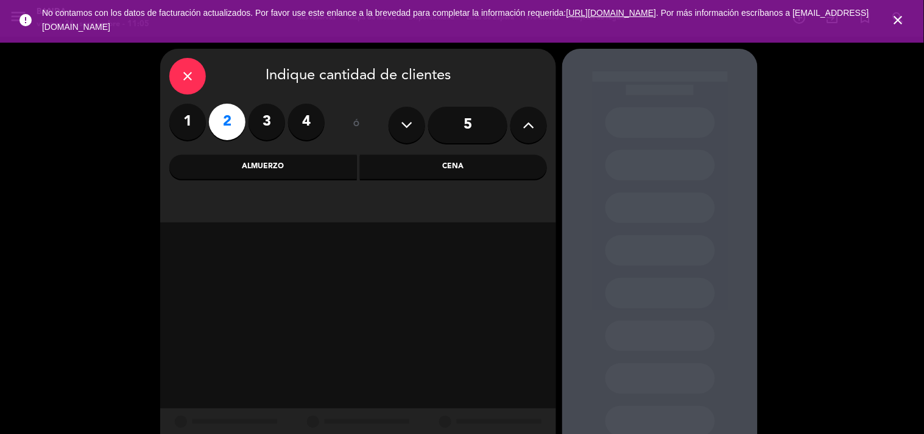
scroll to position [38, 0]
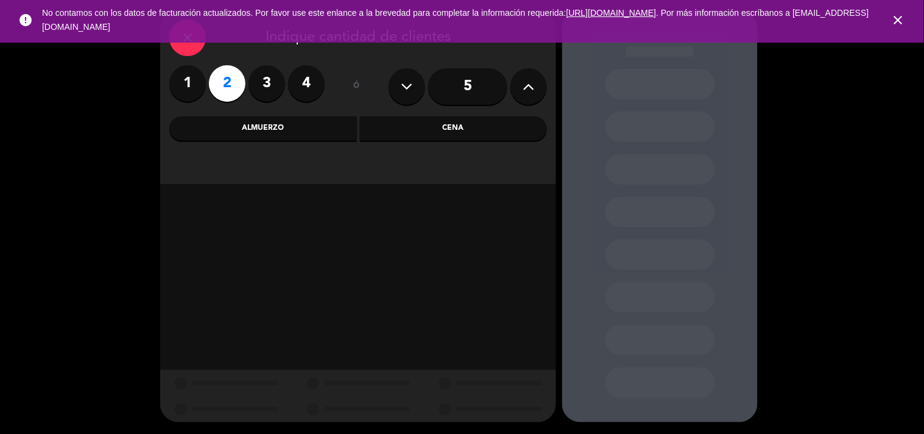
click at [296, 124] on div "Almuerzo" at bounding box center [263, 128] width 188 height 24
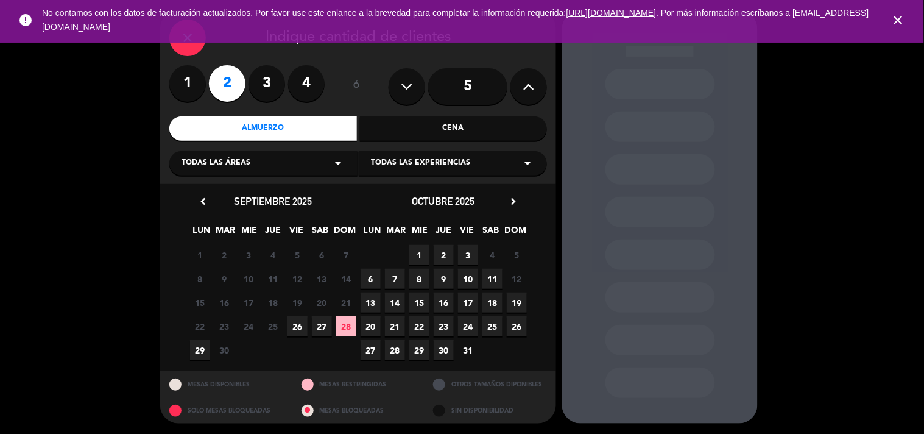
click at [198, 349] on span "29" at bounding box center [200, 350] width 20 height 20
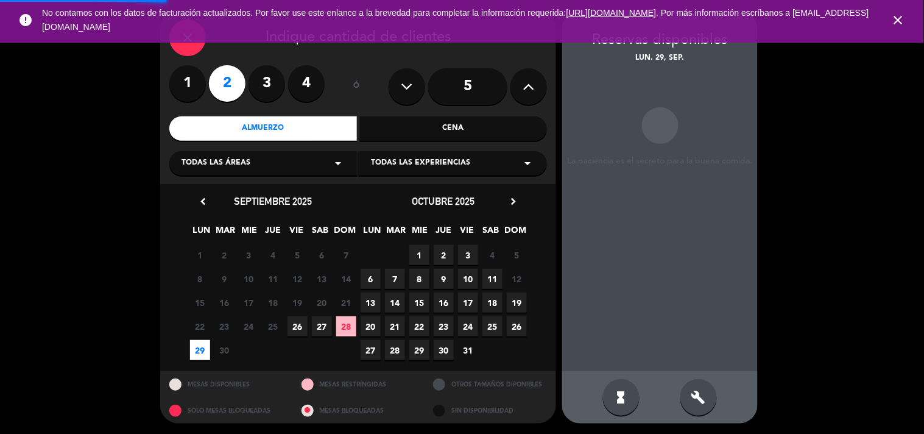
scroll to position [40, 0]
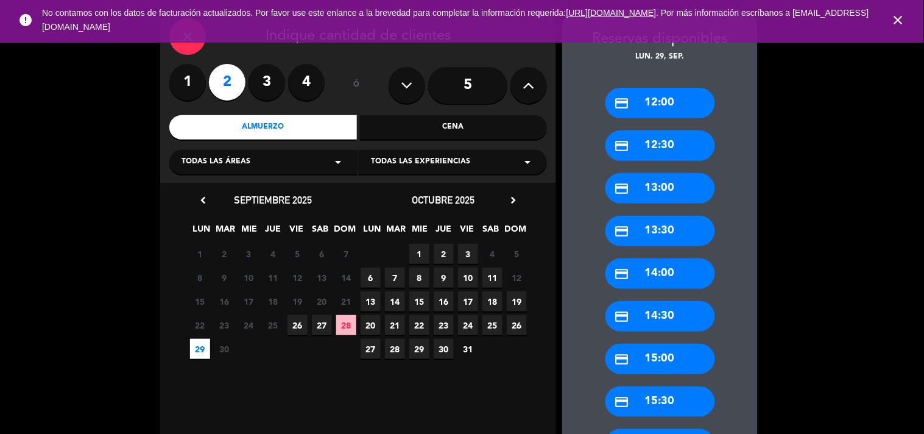
click at [652, 146] on div "credit_card 12:30" at bounding box center [661, 145] width 110 height 30
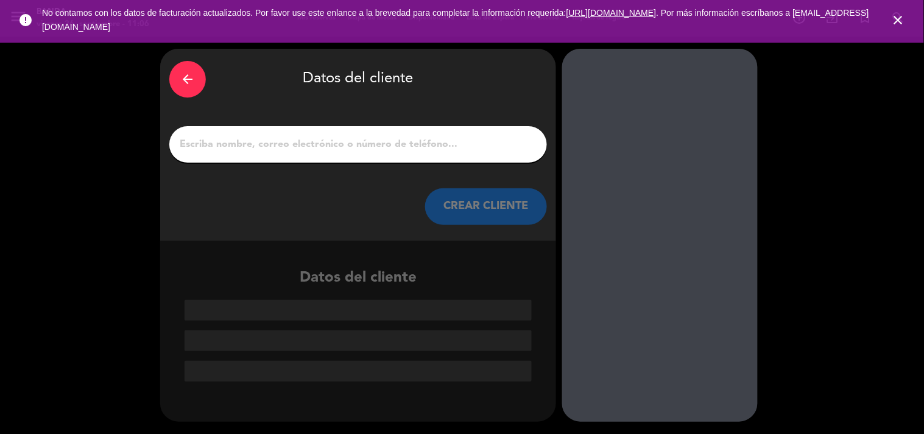
scroll to position [0, 0]
click at [380, 143] on input "1" at bounding box center [359, 144] width 360 height 17
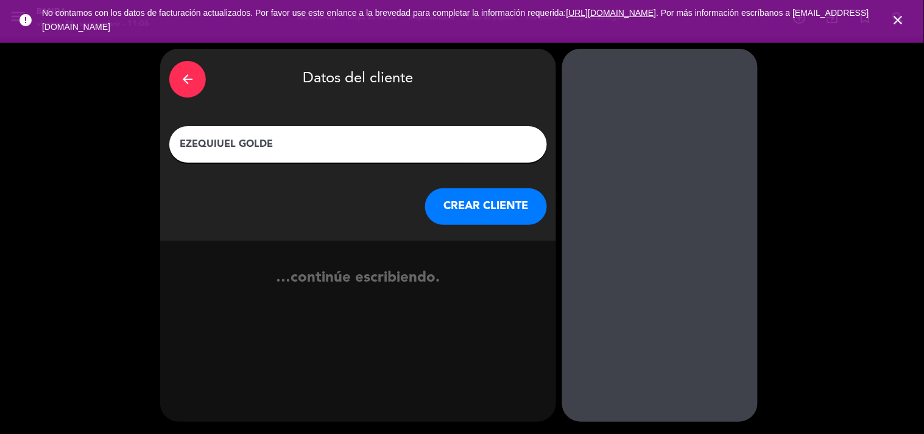
type input "EZEQUIUEL GOLDES"
click at [451, 202] on button "CREAR CLIENTE" at bounding box center [486, 206] width 122 height 37
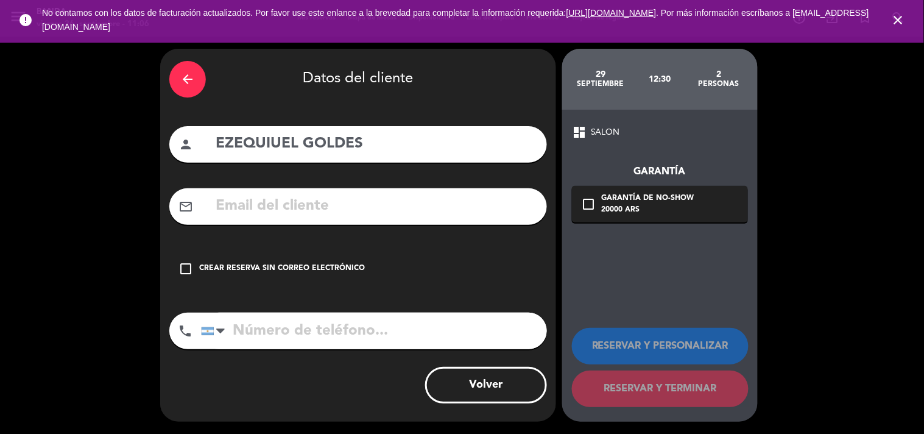
click at [266, 263] on div "Crear reserva sin correo electrónico" at bounding box center [282, 269] width 166 height 12
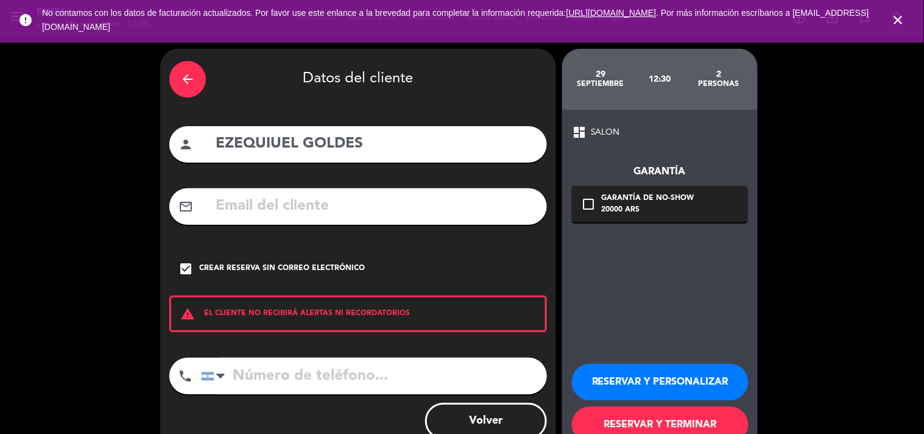
click at [647, 377] on button "RESERVAR Y PERSONALIZAR" at bounding box center [660, 382] width 177 height 37
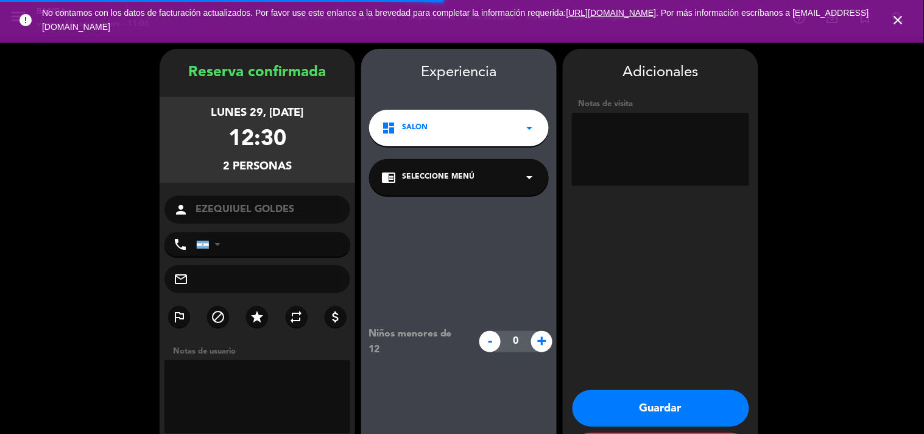
scroll to position [49, 0]
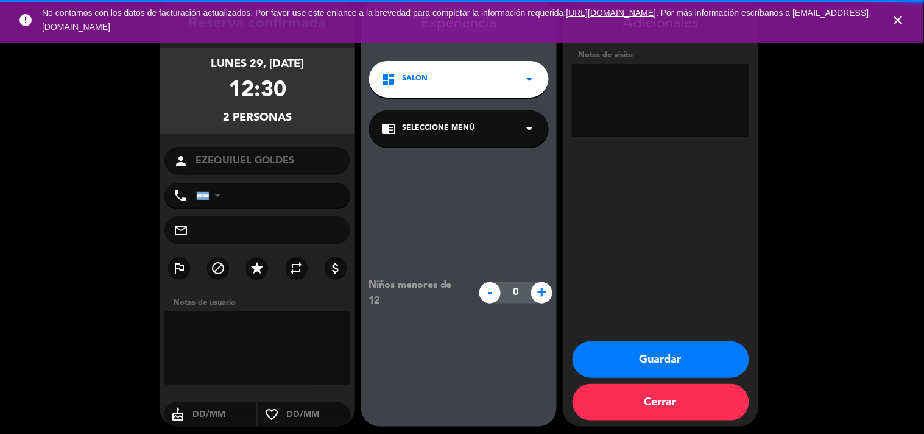
click at [644, 113] on textarea at bounding box center [660, 100] width 177 height 73
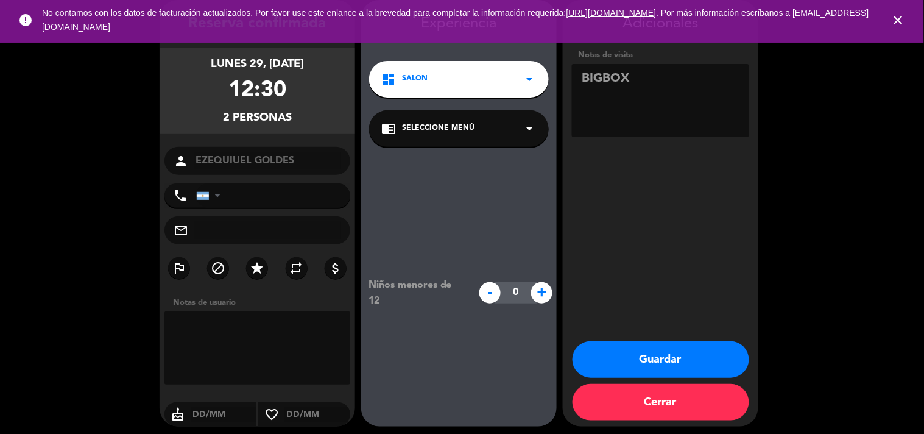
paste textarea "QSC2S8TQ"
type textarea "BIGBOX QSC2S8TQ"
click at [663, 357] on button "Guardar" at bounding box center [661, 359] width 177 height 37
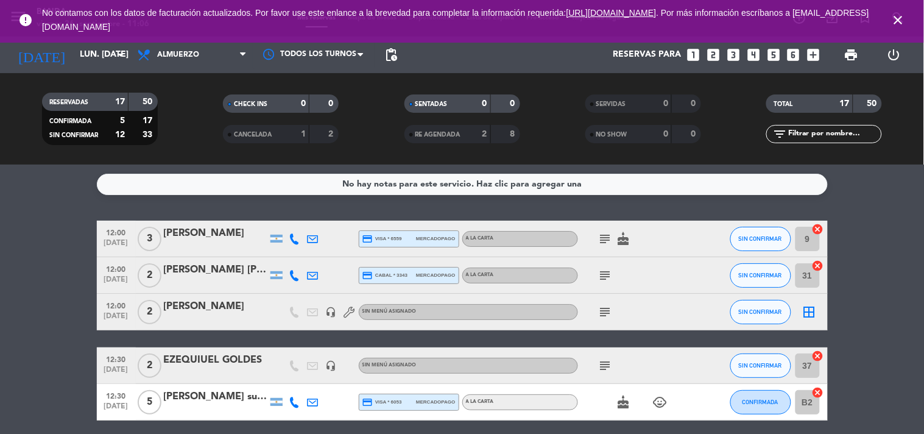
click at [711, 62] on icon "looks_two" at bounding box center [714, 55] width 16 height 16
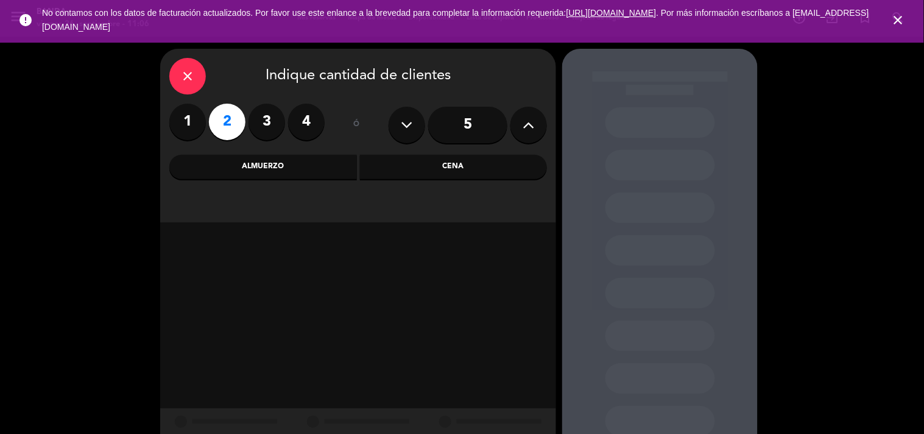
click at [291, 169] on div "Almuerzo" at bounding box center [263, 167] width 188 height 24
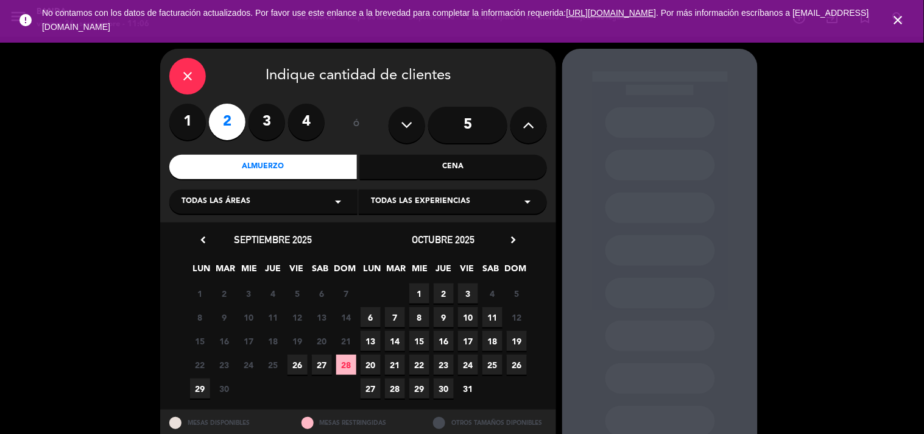
click at [202, 391] on span "29" at bounding box center [200, 388] width 20 height 20
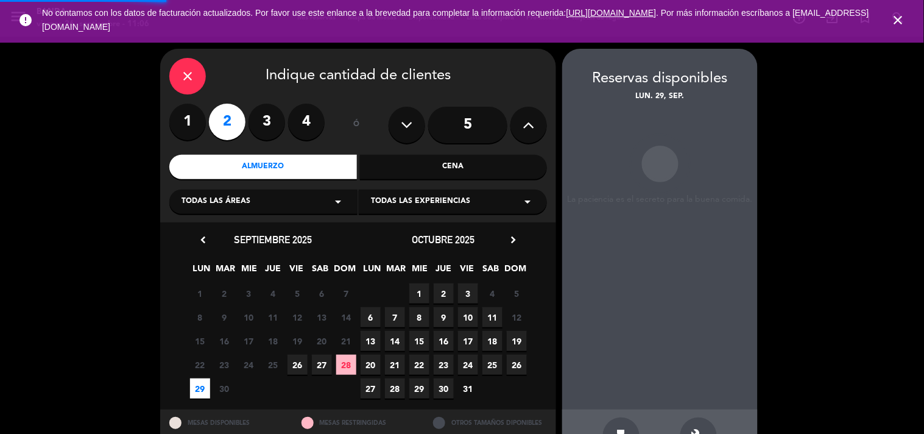
scroll to position [40, 0]
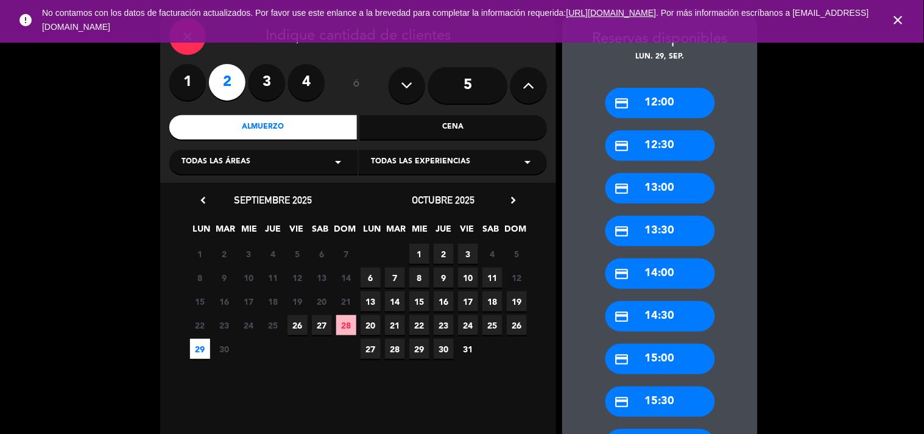
click at [686, 159] on div "credit_card 12:30" at bounding box center [661, 145] width 110 height 30
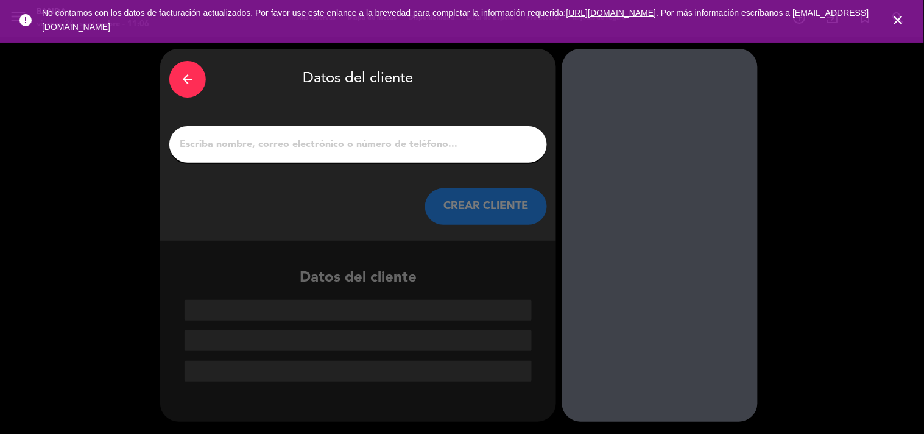
scroll to position [0, 0]
click at [382, 138] on input "1" at bounding box center [359, 144] width 360 height 17
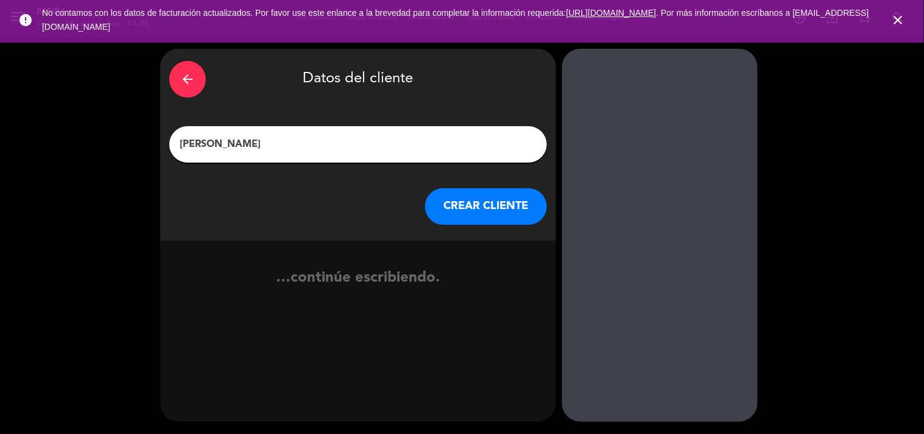
type input "[PERSON_NAME]"
click at [484, 218] on button "CREAR CLIENTE" at bounding box center [486, 206] width 122 height 37
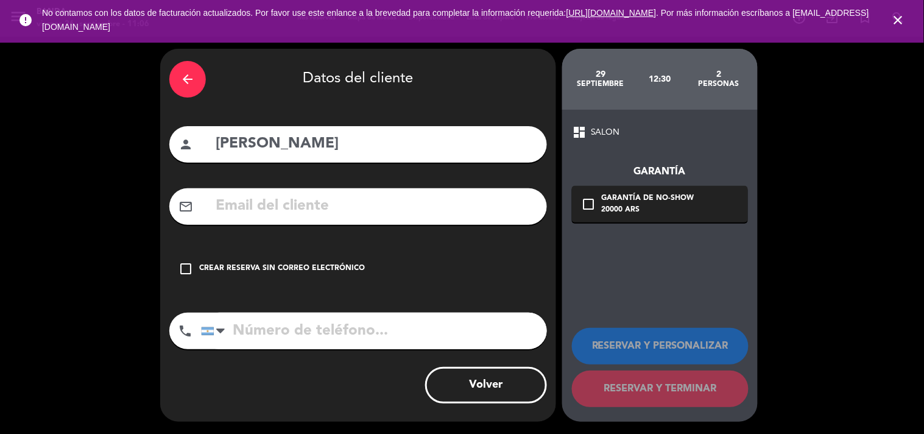
click at [295, 279] on div "check_box_outline_blank Crear reserva sin correo electrónico" at bounding box center [358, 268] width 378 height 37
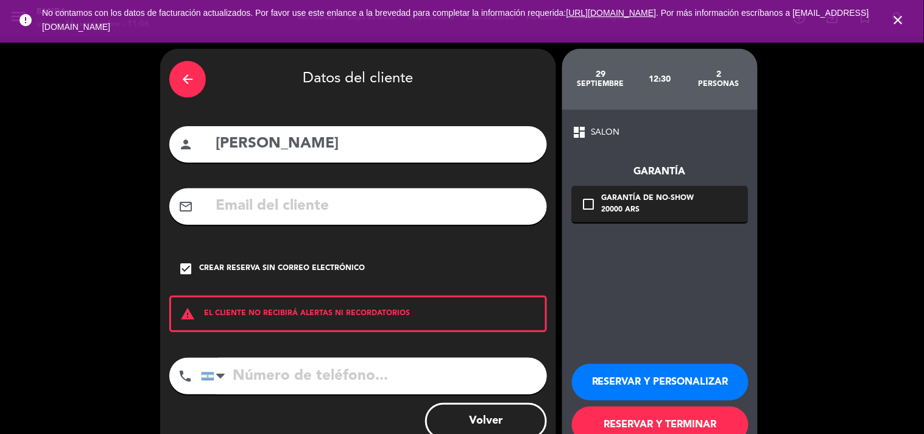
click at [654, 381] on button "RESERVAR Y PERSONALIZAR" at bounding box center [660, 382] width 177 height 37
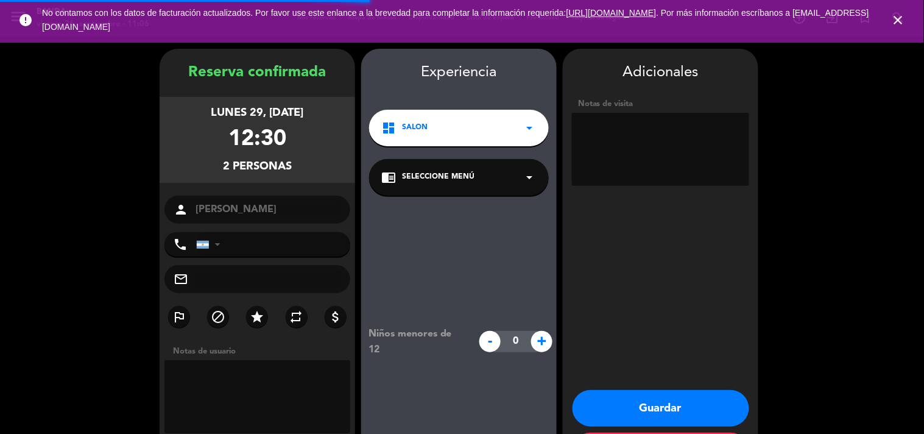
scroll to position [49, 0]
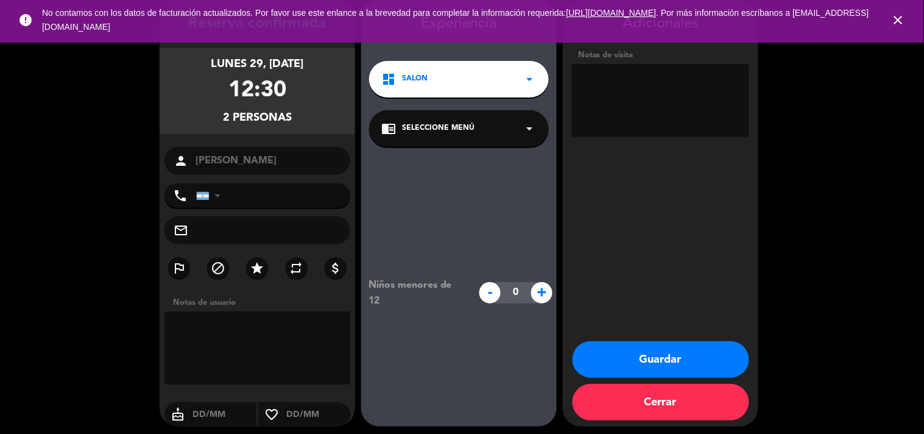
click at [634, 99] on textarea at bounding box center [660, 100] width 177 height 73
paste textarea "GQ77I6K2"
type textarea "BIGBOX GQ77I6K2"
click at [664, 351] on button "Guardar" at bounding box center [661, 359] width 177 height 37
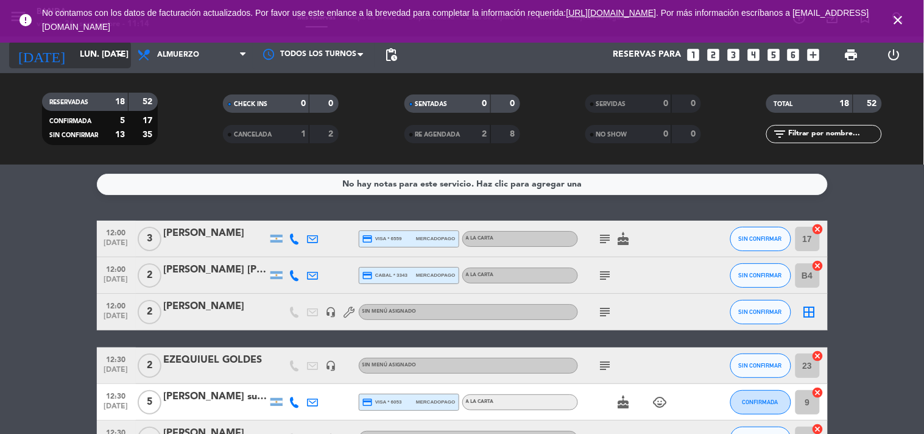
click at [124, 52] on icon "arrow_drop_down" at bounding box center [120, 55] width 15 height 15
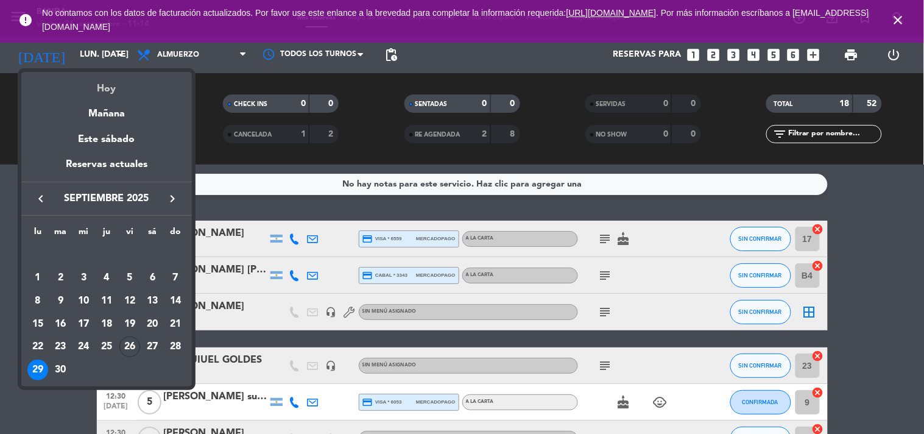
click at [121, 79] on div "Hoy" at bounding box center [106, 84] width 171 height 25
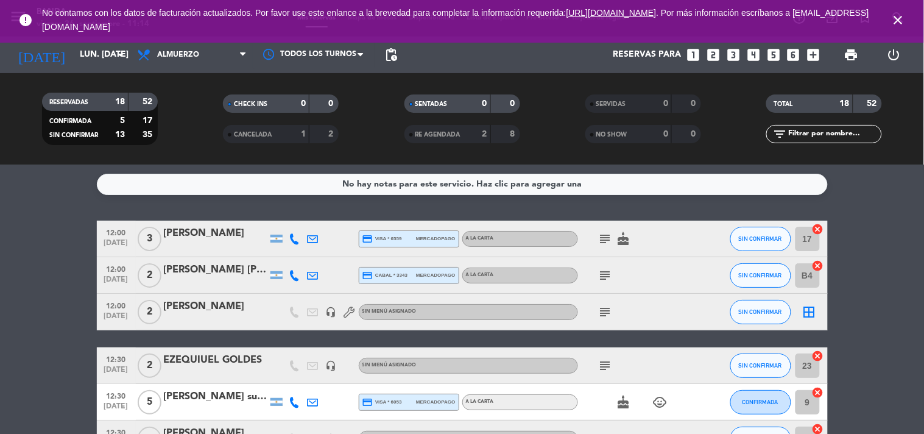
type input "vie. [DATE]"
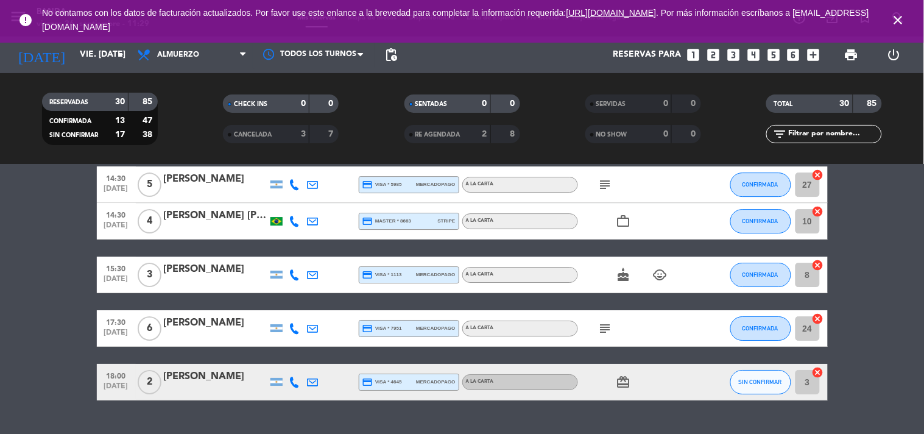
scroll to position [1009, 0]
